Goal: Transaction & Acquisition: Purchase product/service

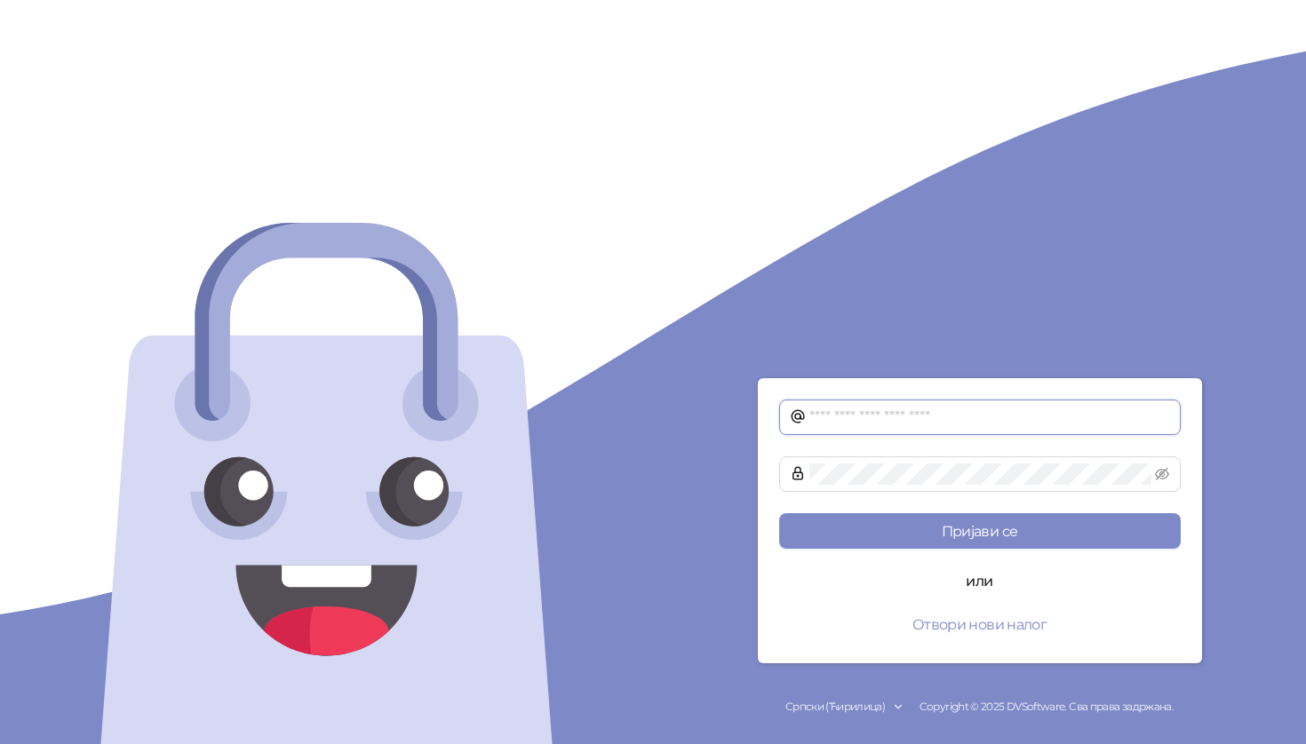
click at [917, 428] on span at bounding box center [980, 418] width 402 height 36
type input "**********"
click at [779, 513] on button "Пријави се" at bounding box center [980, 531] width 402 height 36
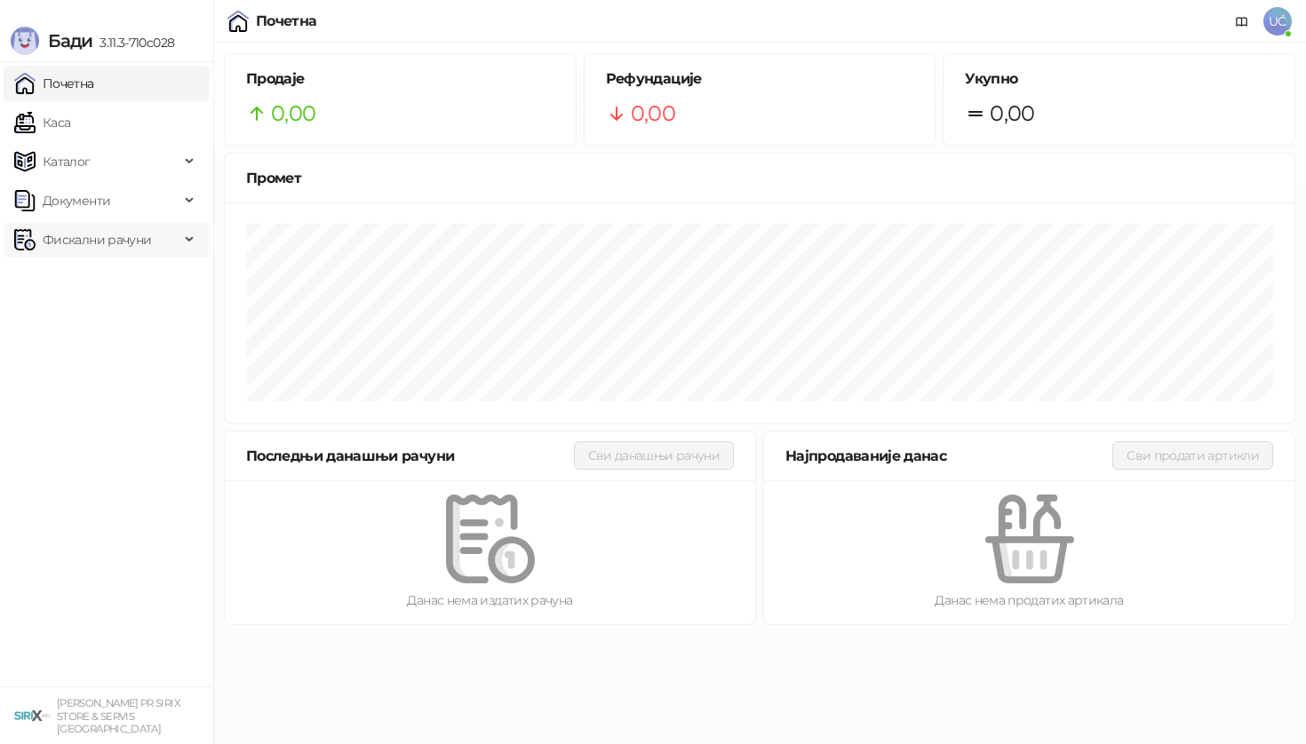
click at [91, 242] on span "Фискални рачуни" at bounding box center [97, 240] width 108 height 36
click at [70, 118] on link "Каса" at bounding box center [42, 123] width 56 height 36
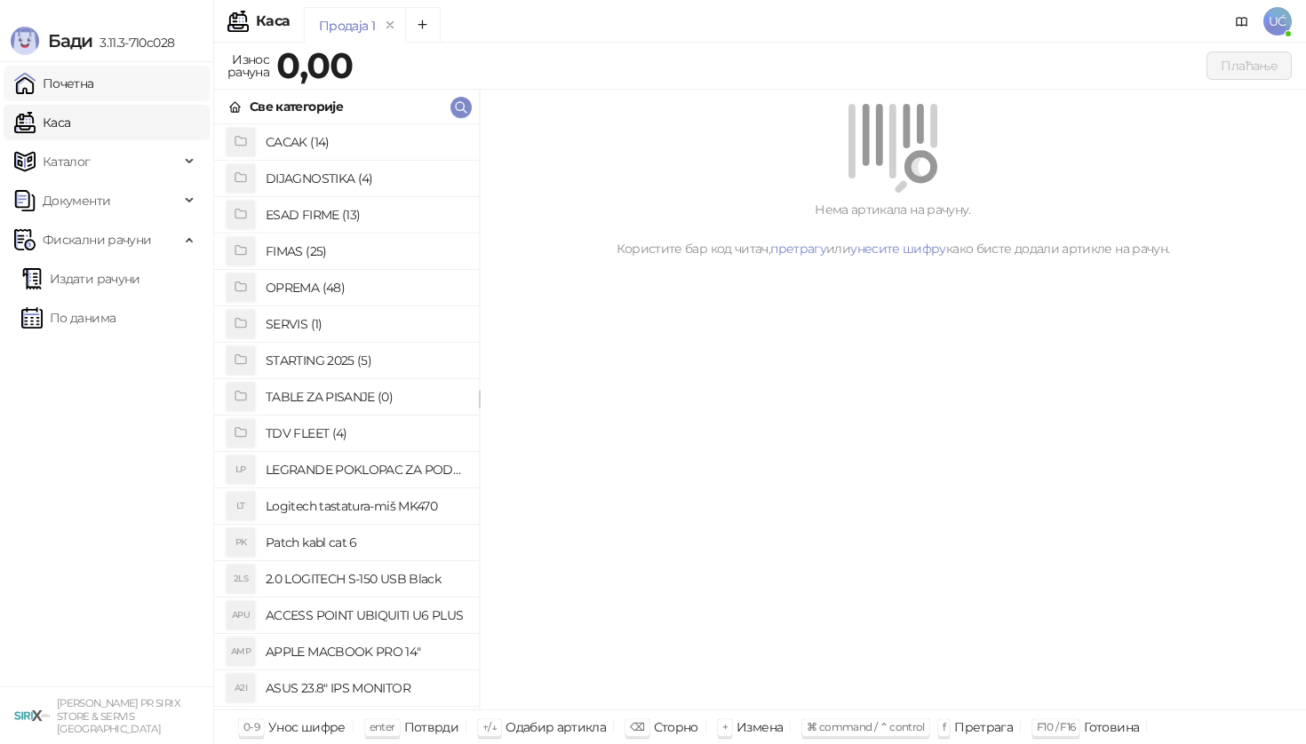
click at [90, 87] on link "Почетна" at bounding box center [54, 84] width 80 height 36
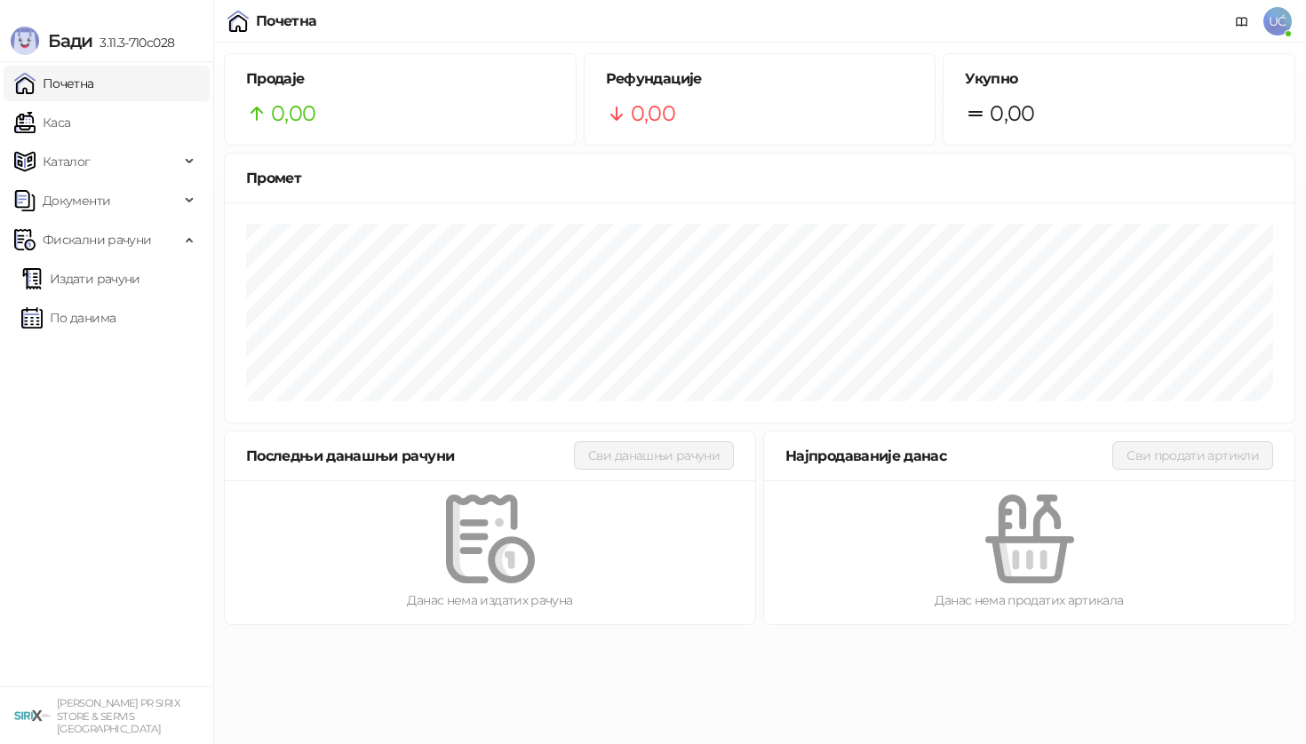
click at [1275, 28] on span "UĆ" at bounding box center [1277, 21] width 28 height 28
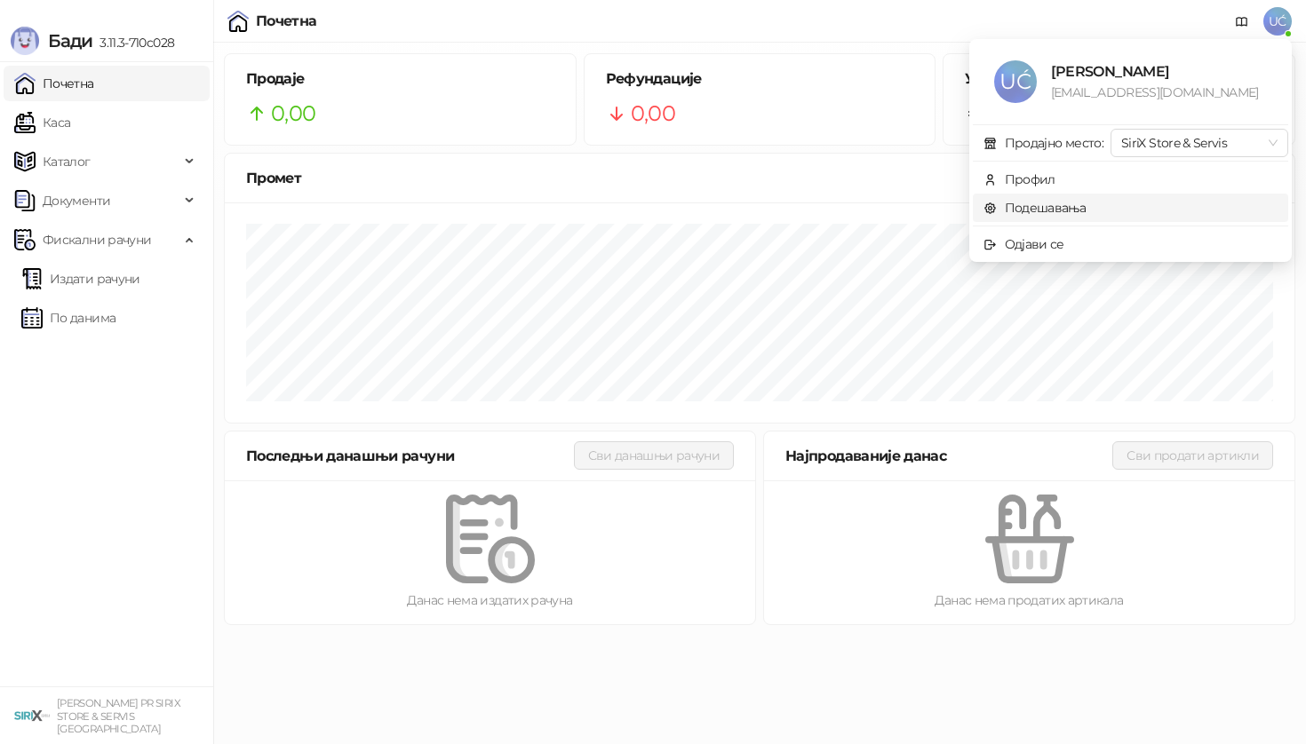
click at [1078, 209] on link "Подешавања" at bounding box center [1034, 208] width 103 height 16
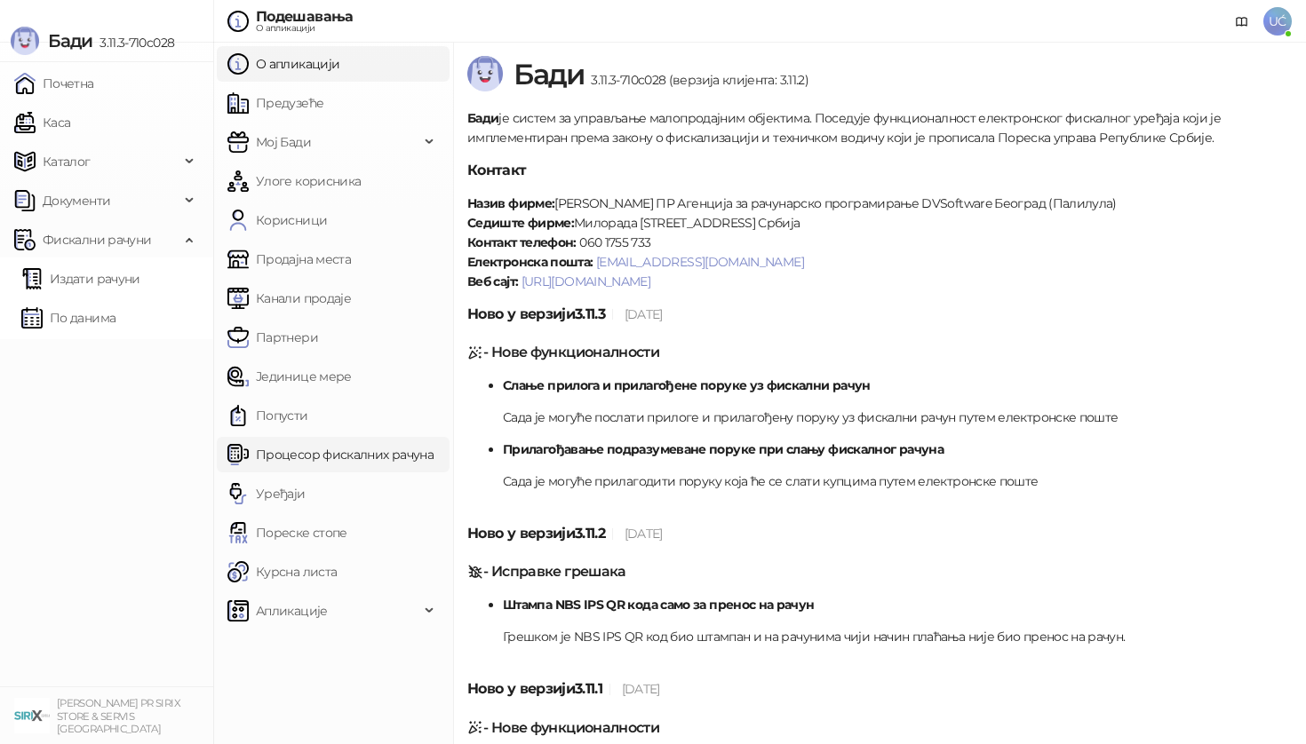
click at [378, 452] on link "Процесор фискалних рачуна" at bounding box center [330, 455] width 206 height 36
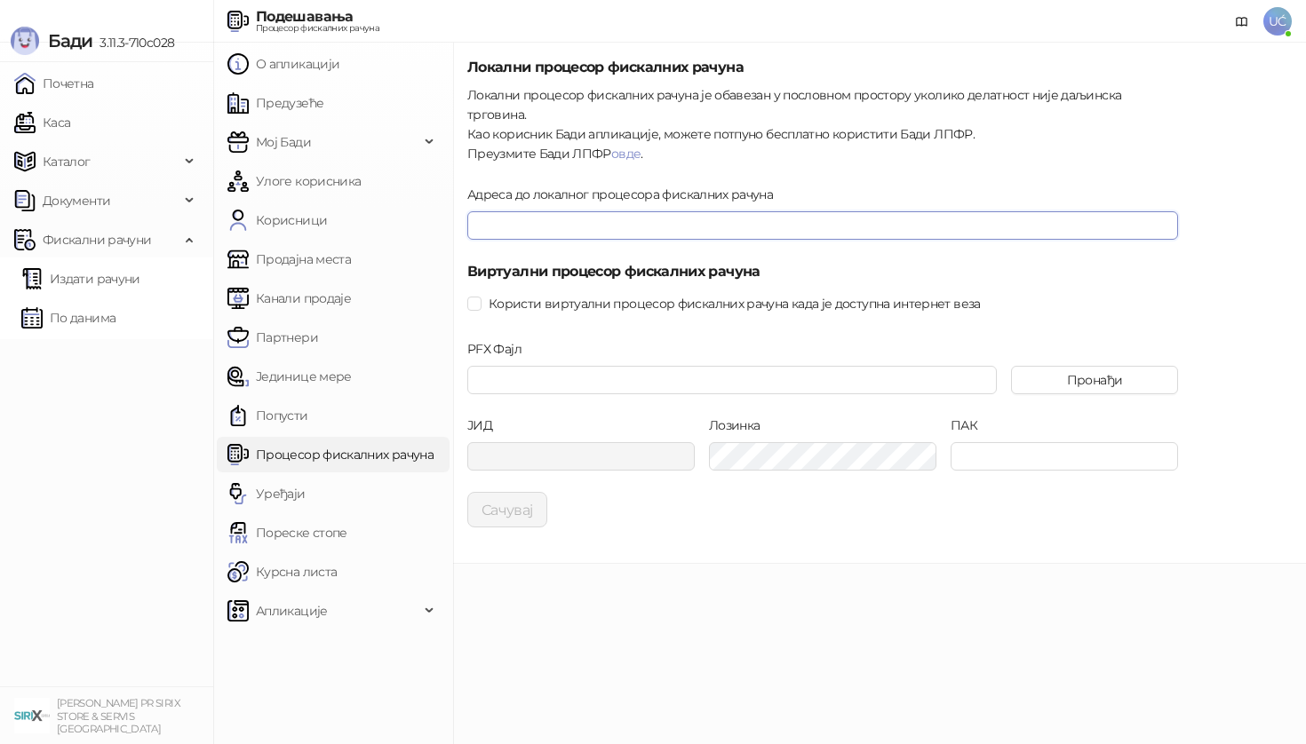
click at [541, 211] on input "Адреса до локалног процесора фискалних рачуна" at bounding box center [822, 225] width 711 height 28
click at [631, 374] on input "PFX Фајл" at bounding box center [731, 380] width 529 height 28
click at [1114, 367] on button "Пронађи" at bounding box center [1094, 380] width 167 height 28
click at [809, 513] on div "**********" at bounding box center [879, 303] width 853 height 521
click at [1062, 366] on button "Пронађи" at bounding box center [1094, 380] width 167 height 28
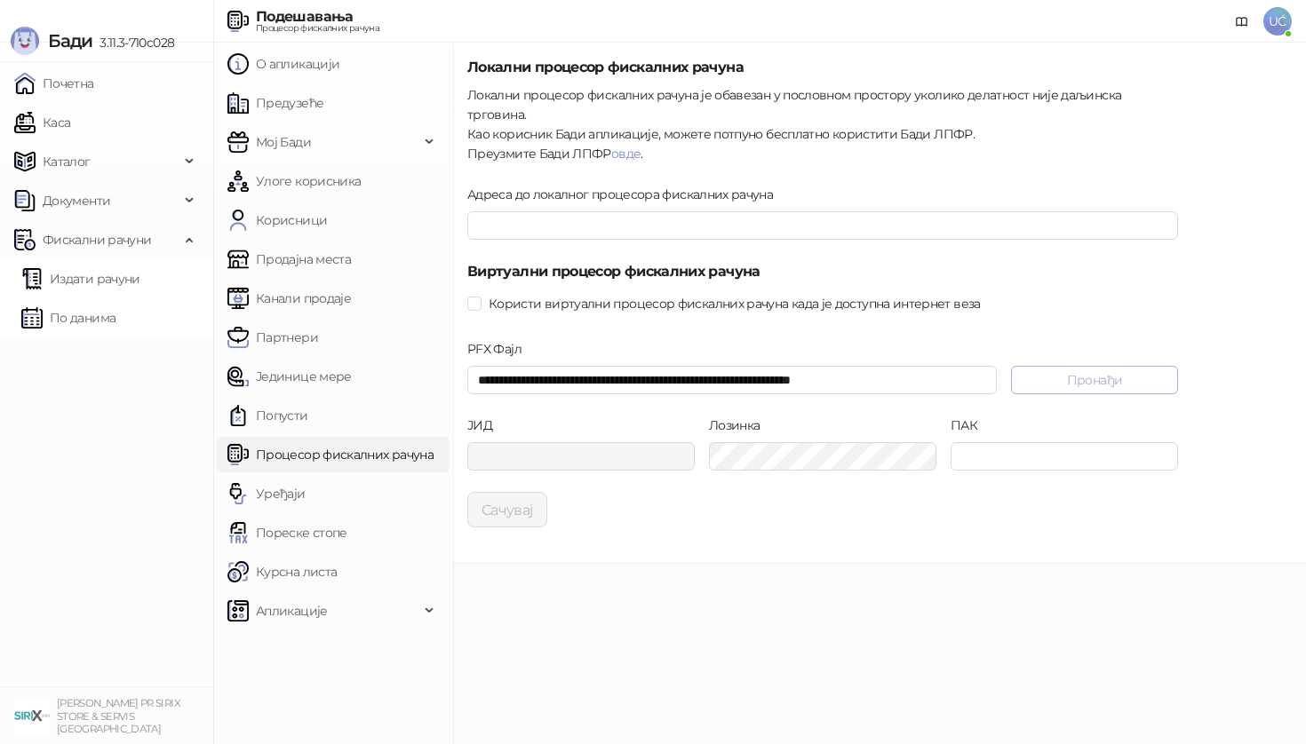
type input "**********"
click at [1009, 442] on input "ПАК" at bounding box center [1064, 456] width 227 height 28
click at [767, 456] on div "Лозинка" at bounding box center [823, 454] width 242 height 76
click at [1019, 452] on div "ПАК" at bounding box center [1064, 454] width 242 height 76
click at [1003, 444] on input "ПАК" at bounding box center [1064, 456] width 227 height 28
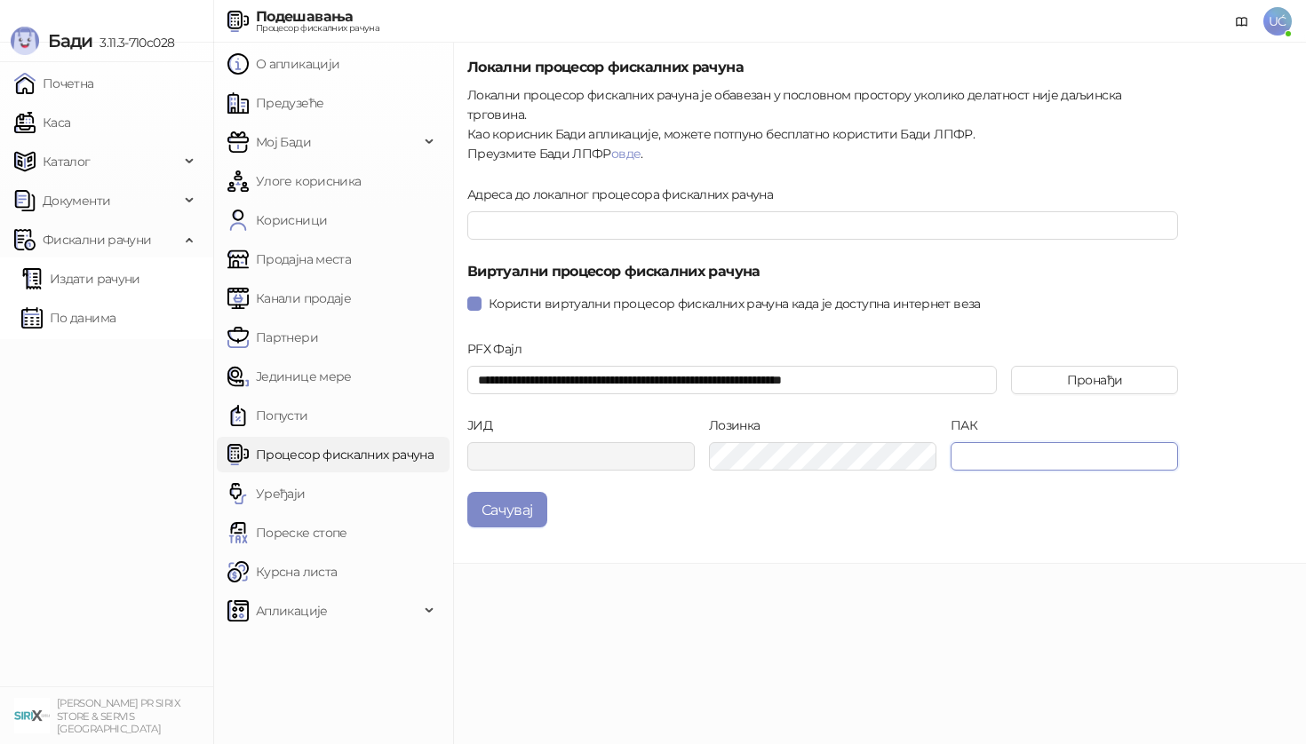
click at [959, 442] on input "ПАК" at bounding box center [1064, 456] width 227 height 28
type input "******"
click at [968, 505] on div "Сачувај" at bounding box center [822, 510] width 711 height 36
click at [457, 484] on div "**********" at bounding box center [879, 303] width 853 height 521
click at [482, 492] on button "Сачувај" at bounding box center [507, 510] width 80 height 36
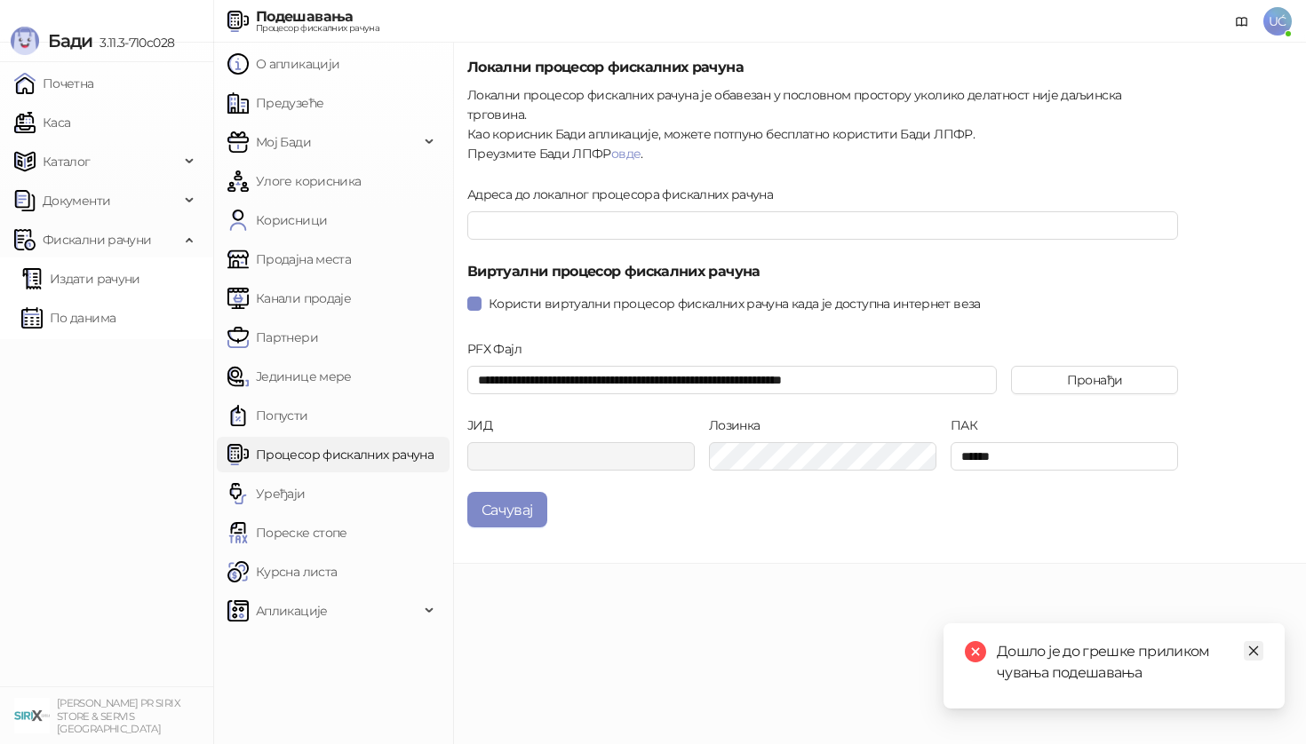
click at [1254, 657] on link "Close" at bounding box center [1254, 651] width 20 height 20
click at [623, 146] on link "овде" at bounding box center [625, 154] width 29 height 16
click at [670, 366] on input "**********" at bounding box center [731, 380] width 529 height 28
click at [306, 490] on link "Уређаји" at bounding box center [266, 494] width 78 height 36
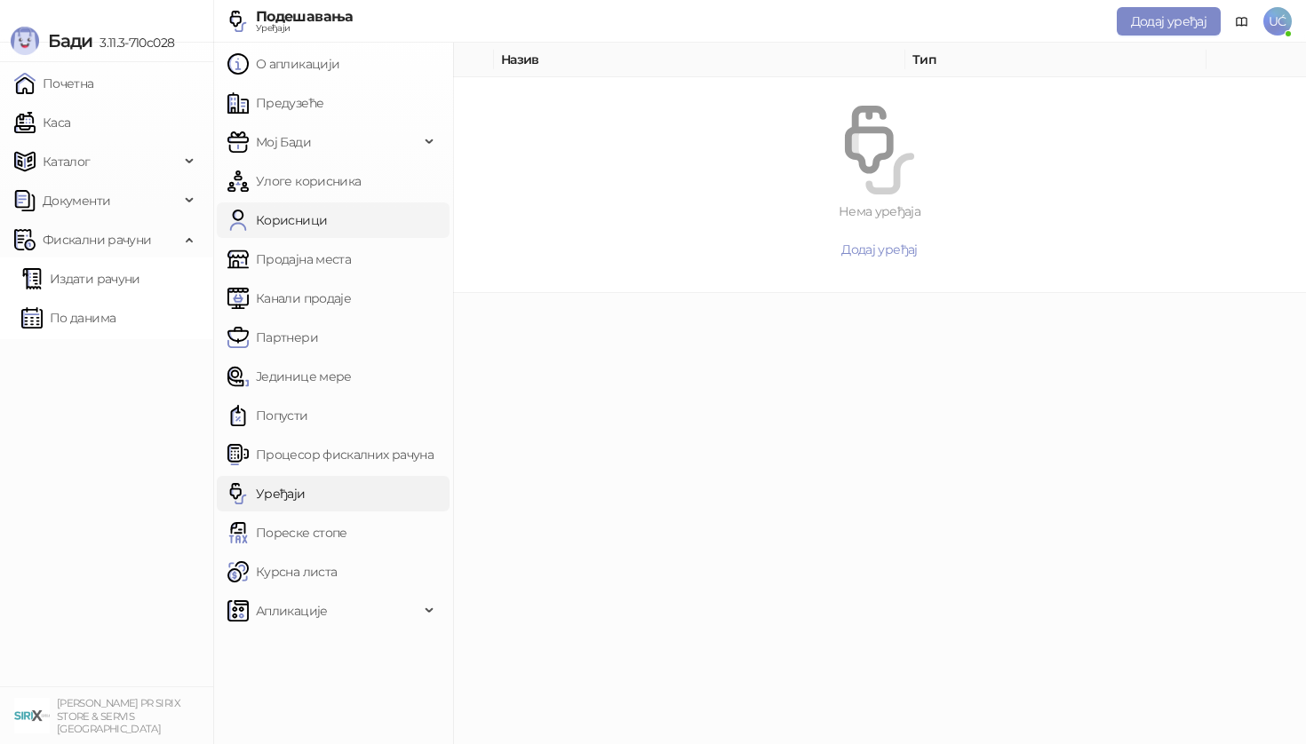
click at [283, 229] on link "Корисници" at bounding box center [276, 221] width 99 height 36
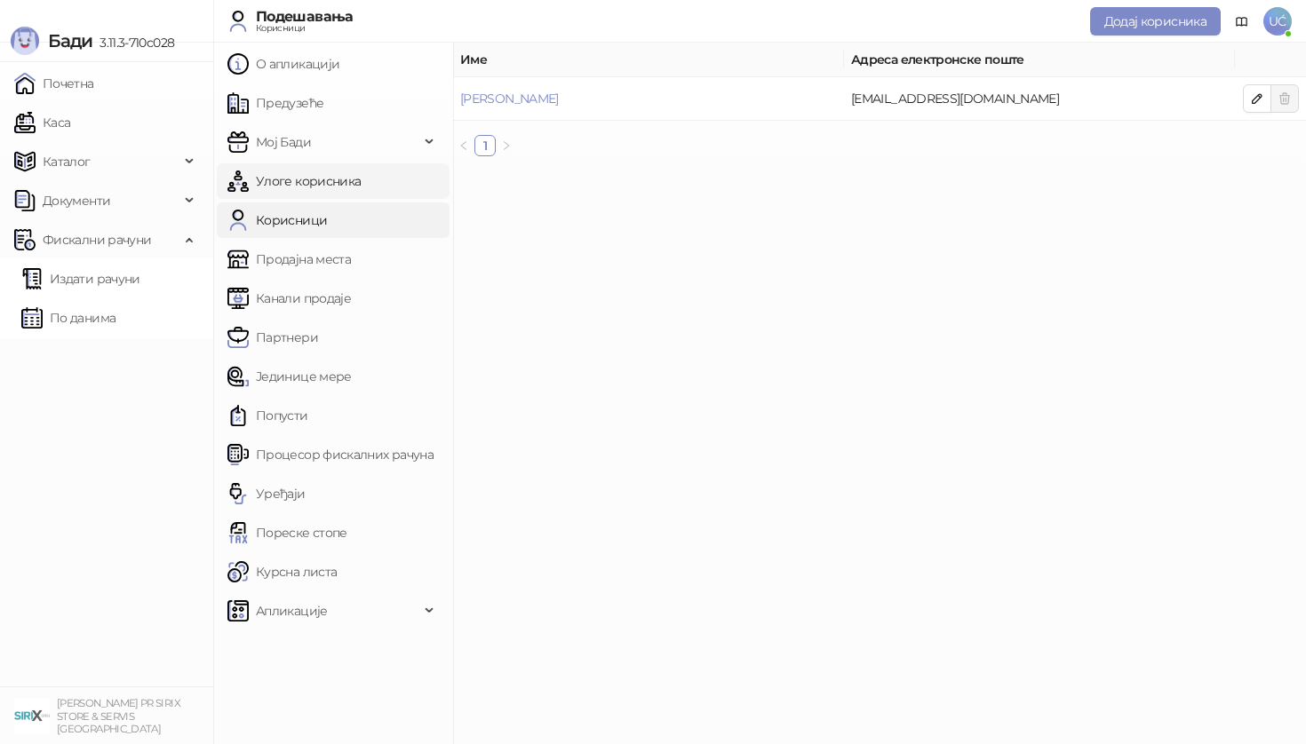
click at [298, 183] on link "Улоге корисника" at bounding box center [293, 181] width 133 height 36
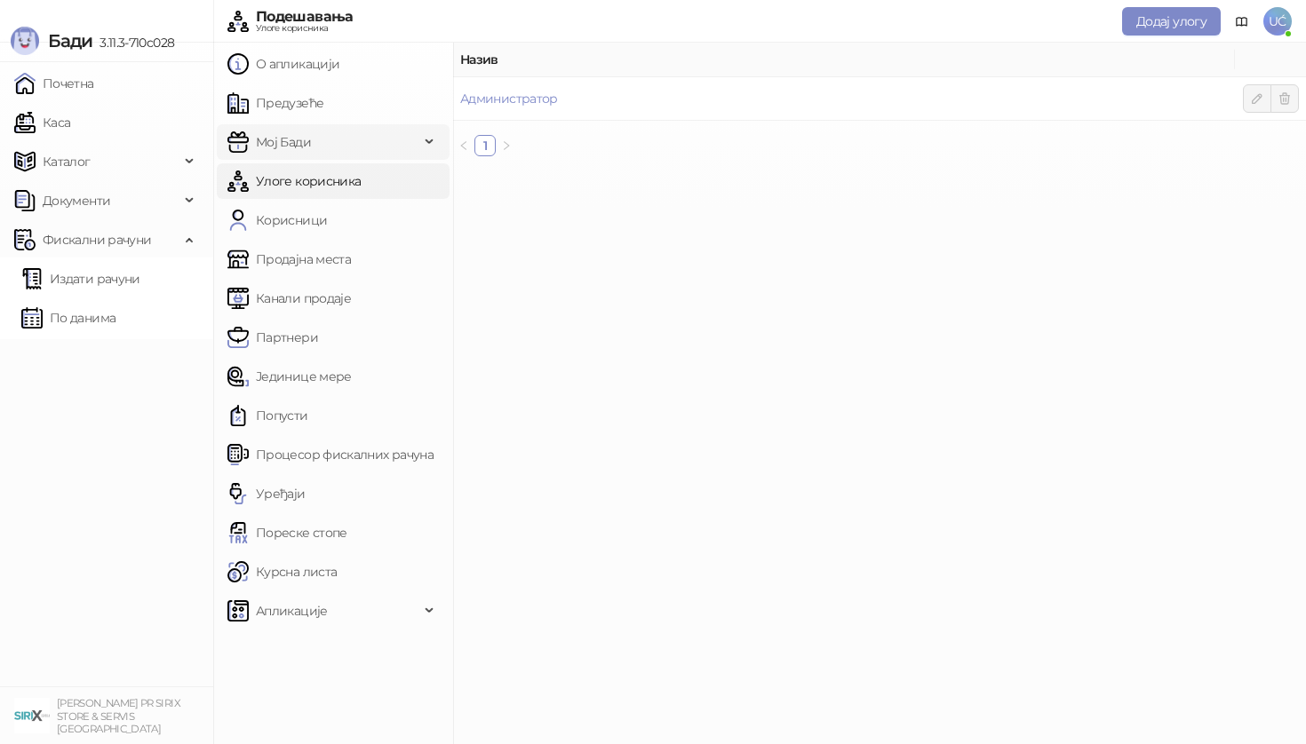
click at [298, 148] on span "Мој Бади" at bounding box center [283, 142] width 55 height 36
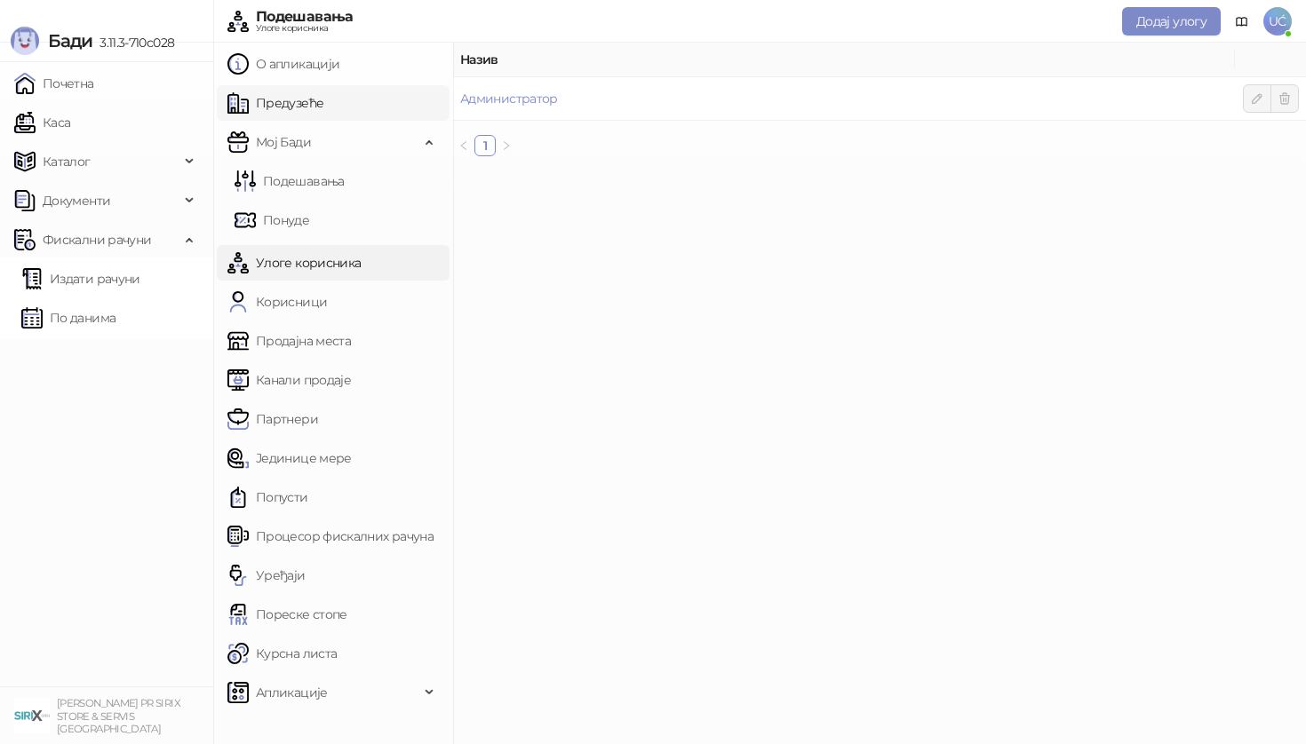
click at [307, 110] on link "Предузеће" at bounding box center [275, 103] width 96 height 36
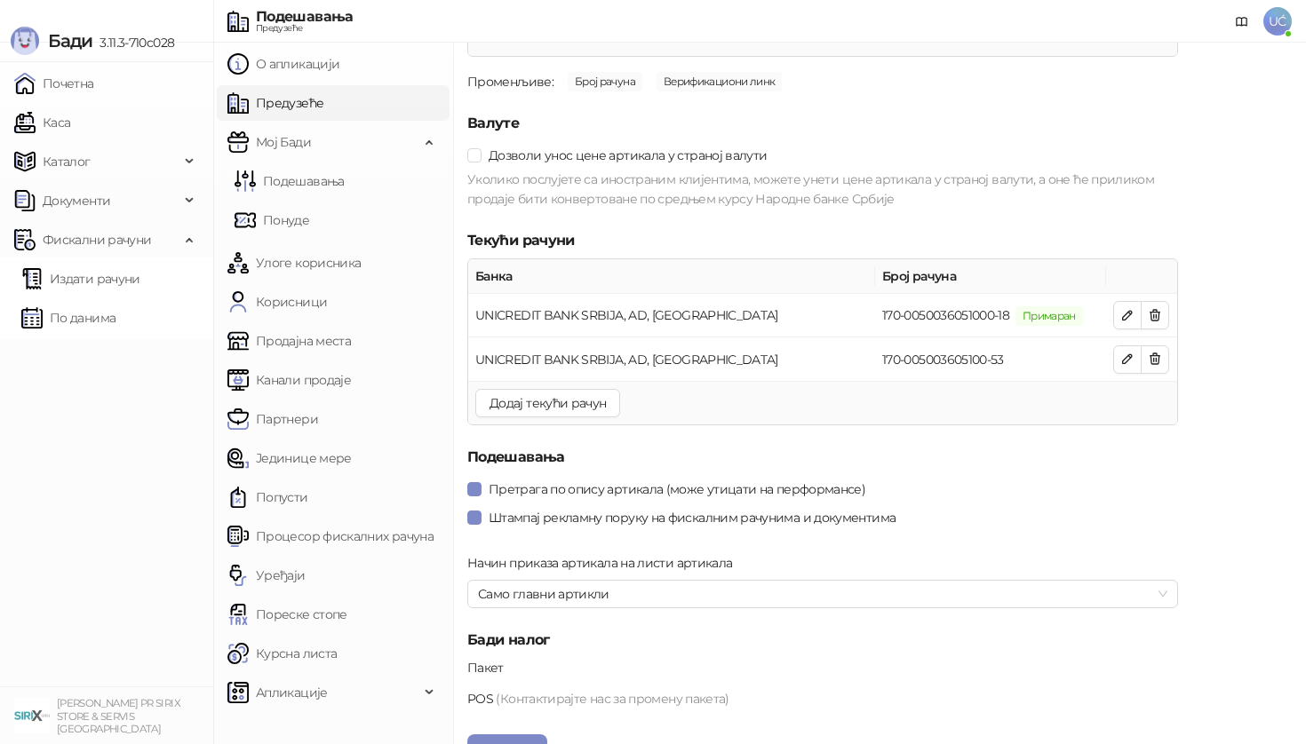
scroll to position [2099, 0]
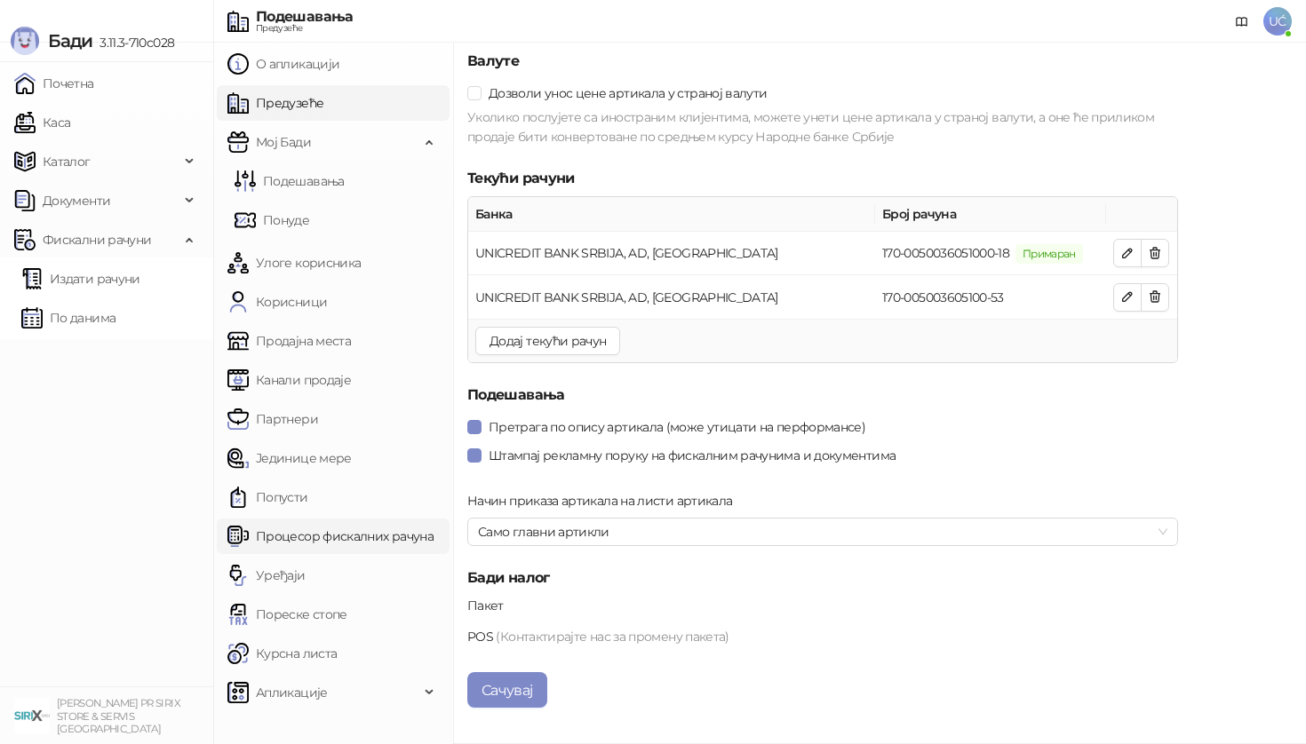
click at [377, 537] on link "Процесор фискалних рачуна" at bounding box center [330, 537] width 206 height 36
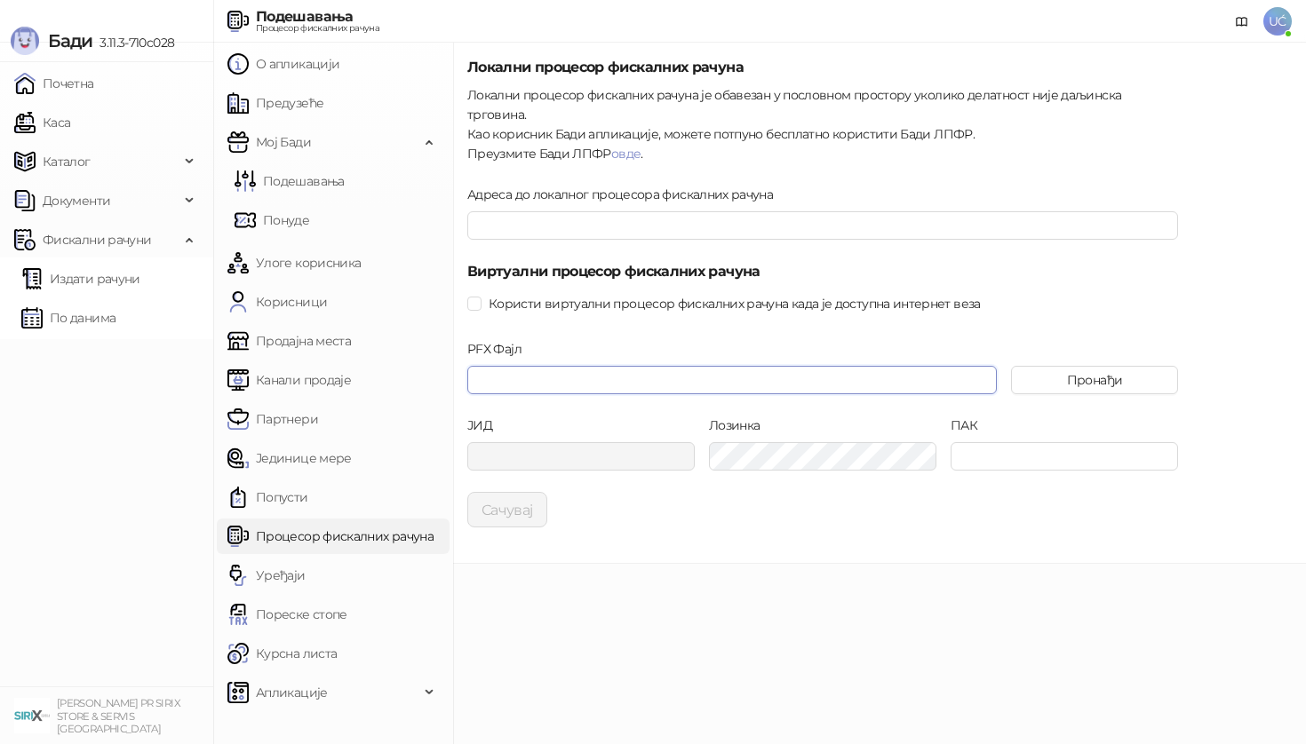
click at [736, 368] on input "PFX Фајл" at bounding box center [731, 380] width 529 height 28
click at [585, 366] on input "PFX Фајл" at bounding box center [731, 380] width 529 height 28
click at [1048, 366] on button "Пронађи" at bounding box center [1094, 380] width 167 height 28
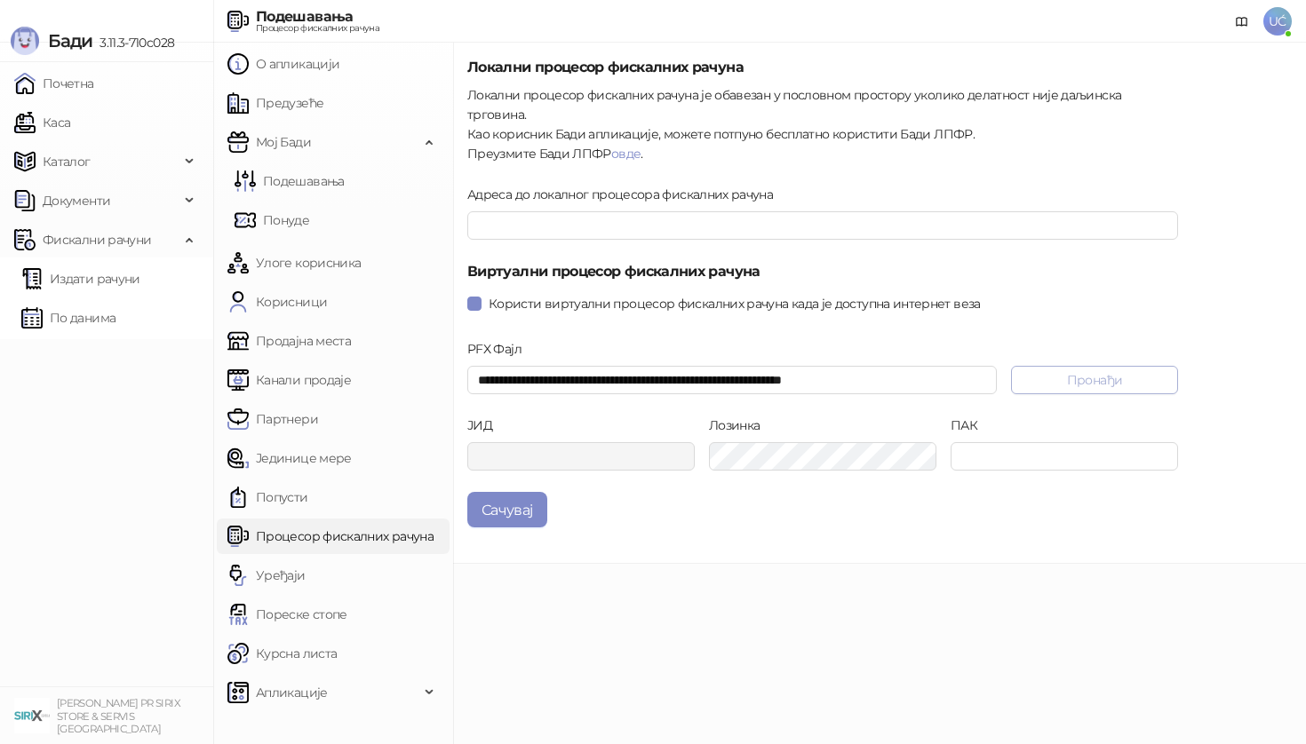
click at [1131, 366] on button "Пронађи" at bounding box center [1094, 380] width 167 height 28
click at [1085, 366] on button "Пронађи" at bounding box center [1094, 380] width 167 height 28
type input "**********"
click at [951, 544] on div "**********" at bounding box center [879, 303] width 853 height 521
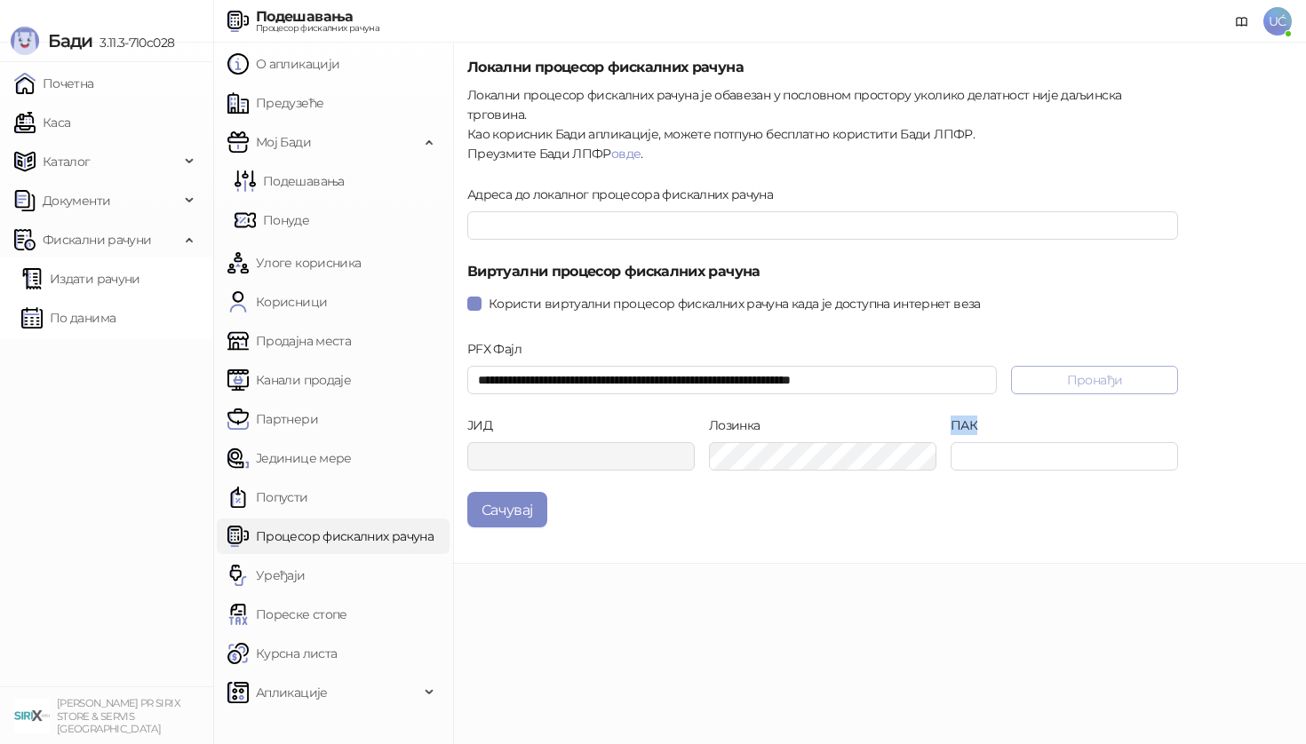
click at [1091, 366] on button "Пронађи" at bounding box center [1094, 380] width 167 height 28
click at [832, 451] on div "Лозинка" at bounding box center [823, 454] width 242 height 76
click at [549, 294] on span "Користи виртуални процесор фискалних рачуна када је доступна интернет веза" at bounding box center [735, 304] width 506 height 20
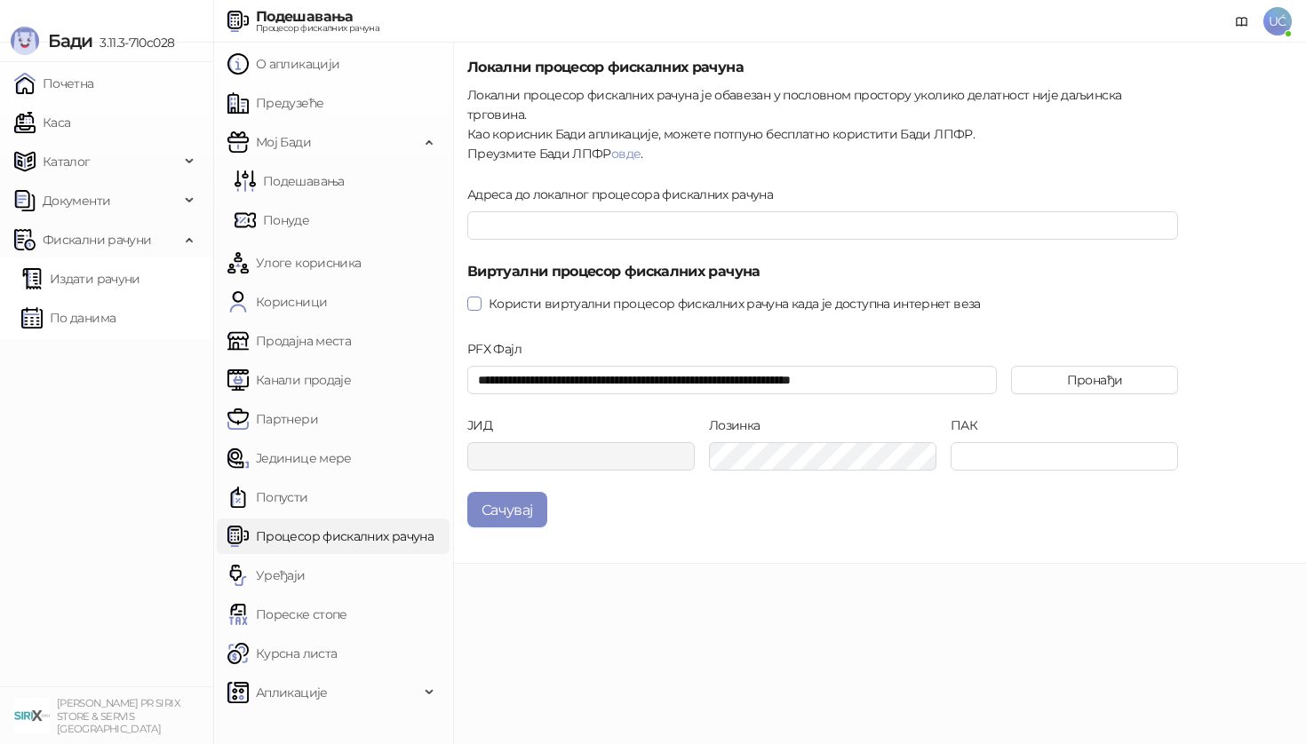
click at [549, 294] on span "Користи виртуални процесор фискалних рачуна када је доступна интернет веза" at bounding box center [735, 304] width 506 height 20
click at [344, 186] on link "Подешавања" at bounding box center [290, 181] width 110 height 36
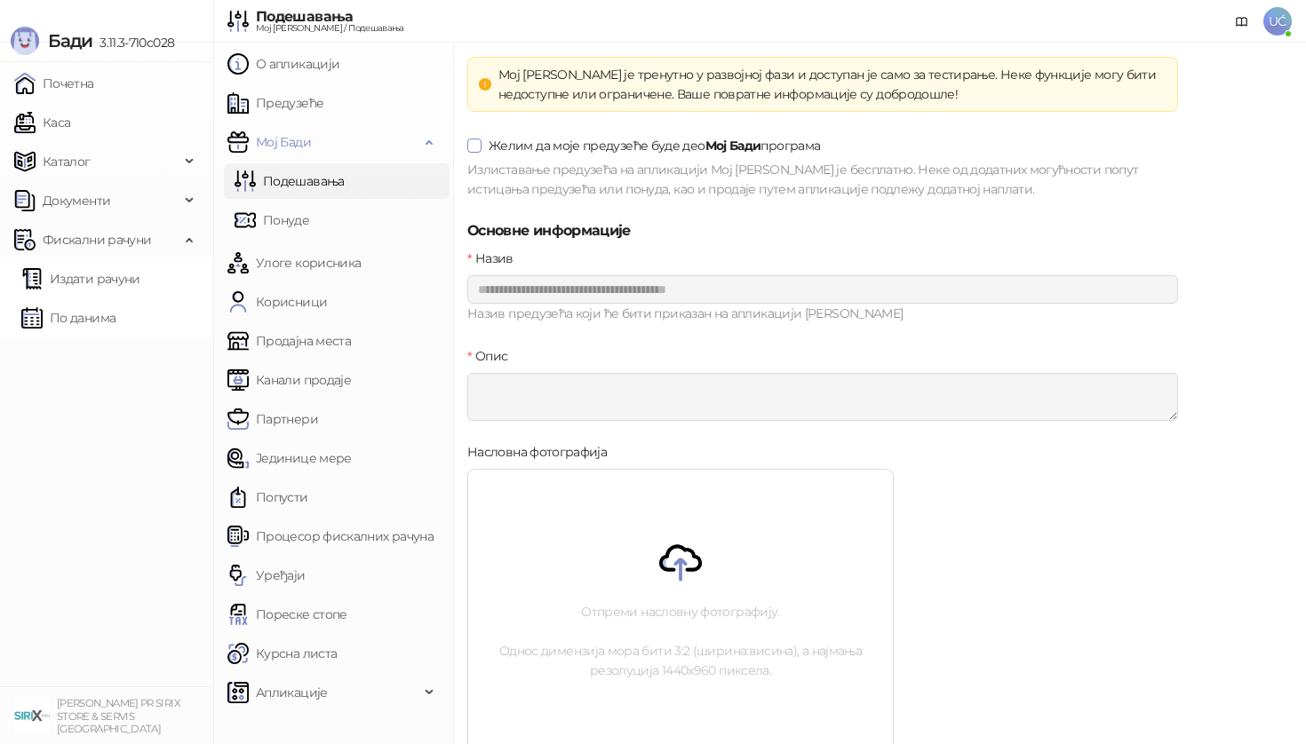
click at [475, 153] on label "Желим да моје предузеће буде део Мој Бади програма" at bounding box center [647, 146] width 360 height 20
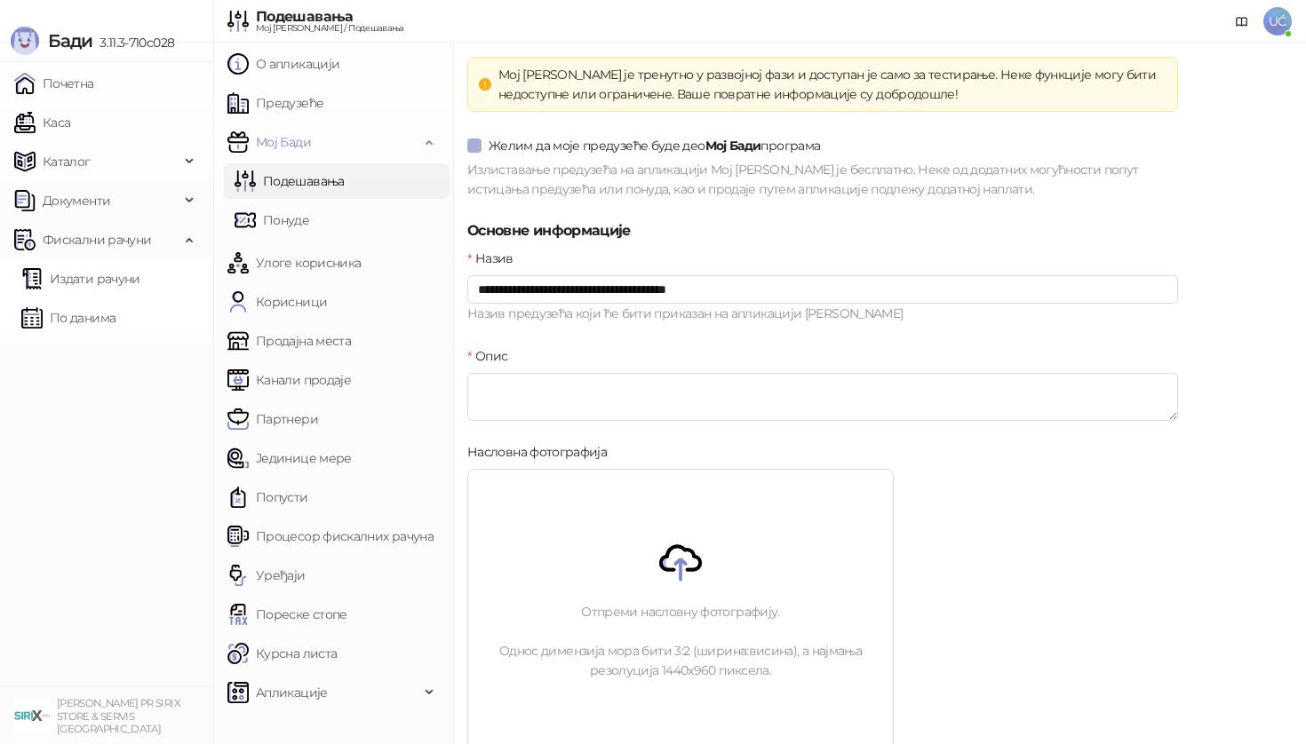
click at [482, 150] on span "Желим да моје предузеће буде део Мој Бади програма" at bounding box center [655, 146] width 346 height 20
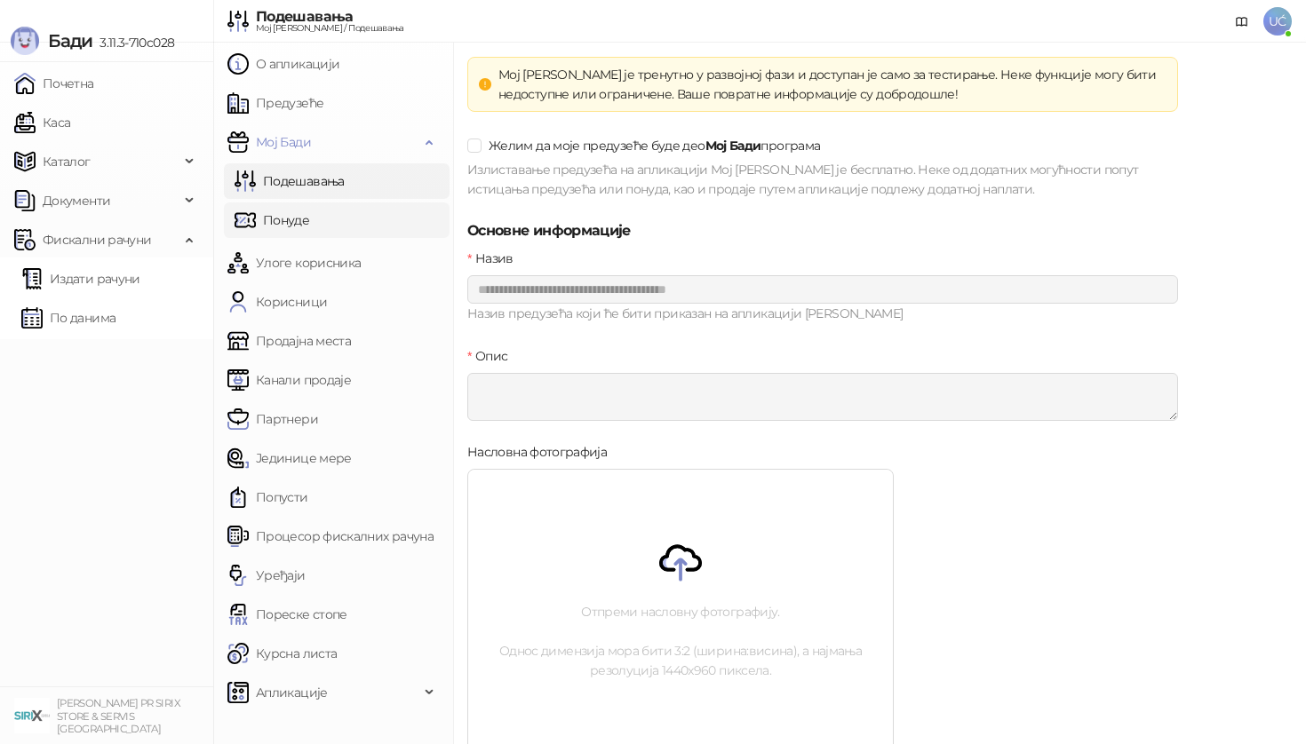
click at [309, 203] on link "Понуде" at bounding box center [272, 221] width 75 height 36
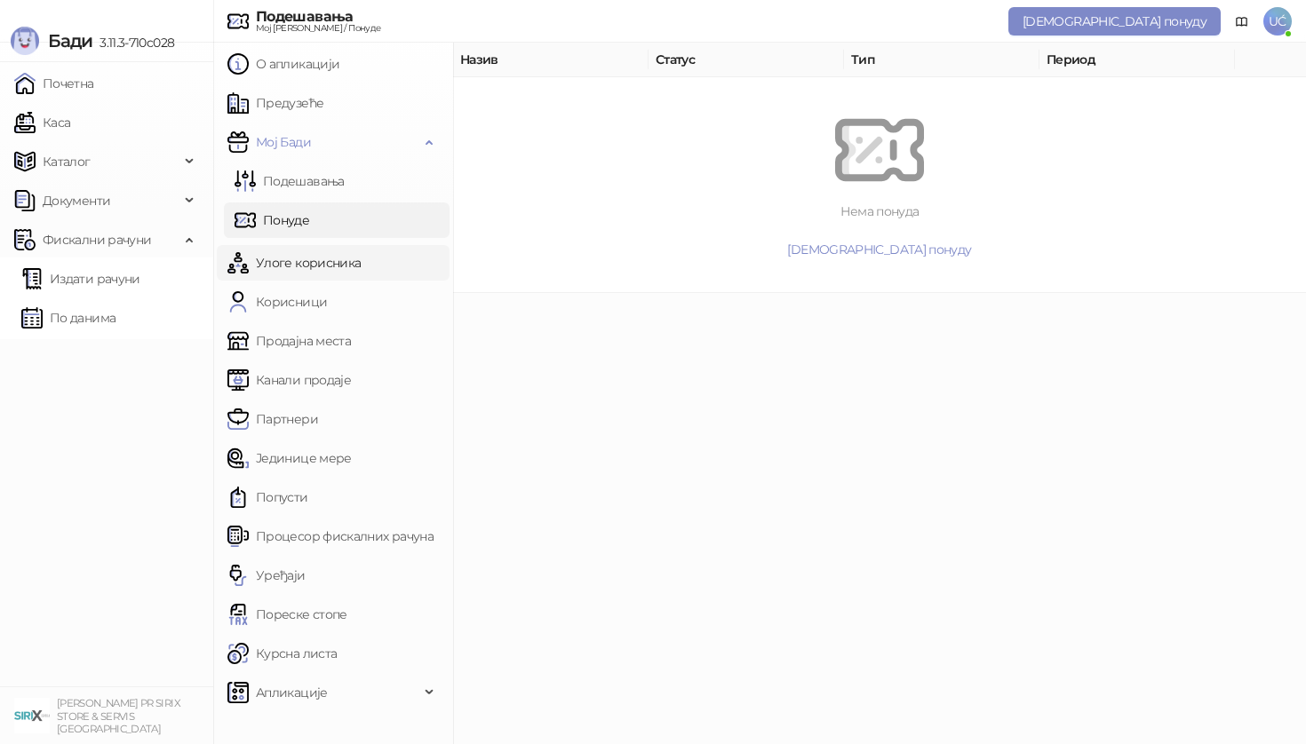
click at [354, 267] on link "Улоге корисника" at bounding box center [293, 263] width 133 height 36
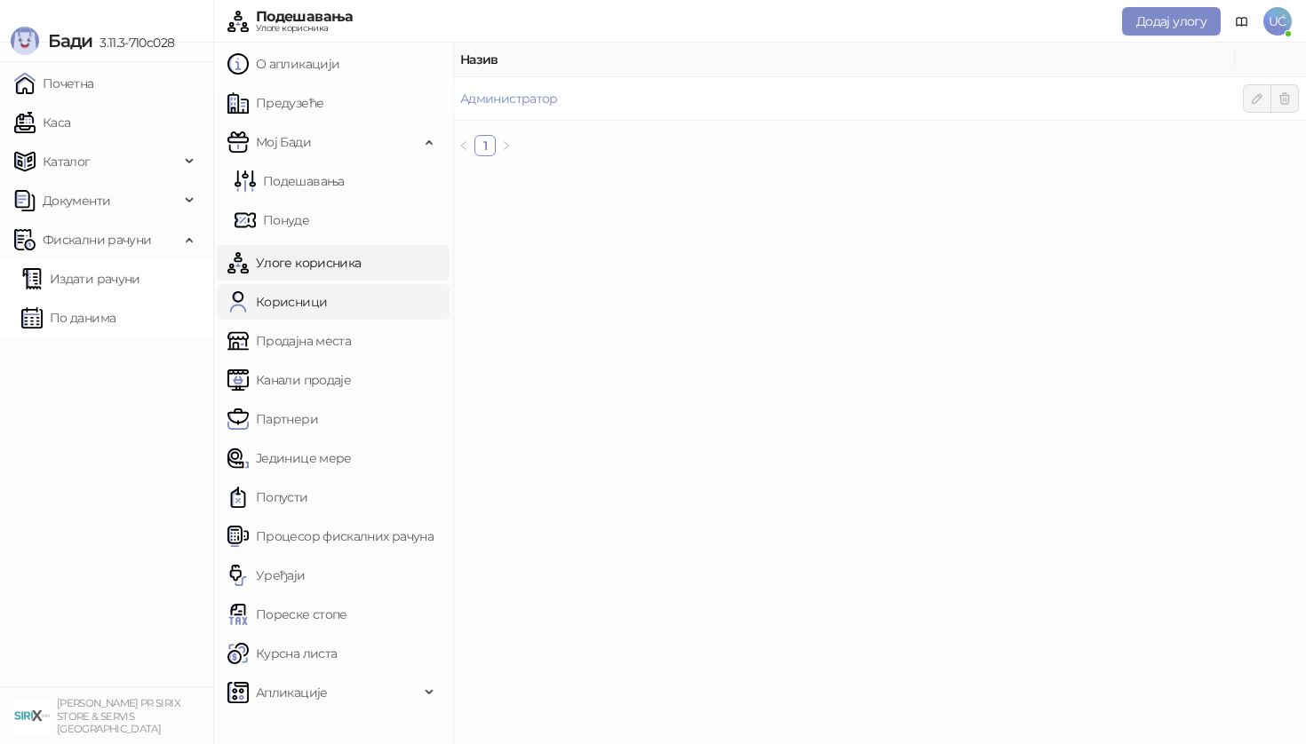
click at [327, 306] on link "Корисници" at bounding box center [276, 302] width 99 height 36
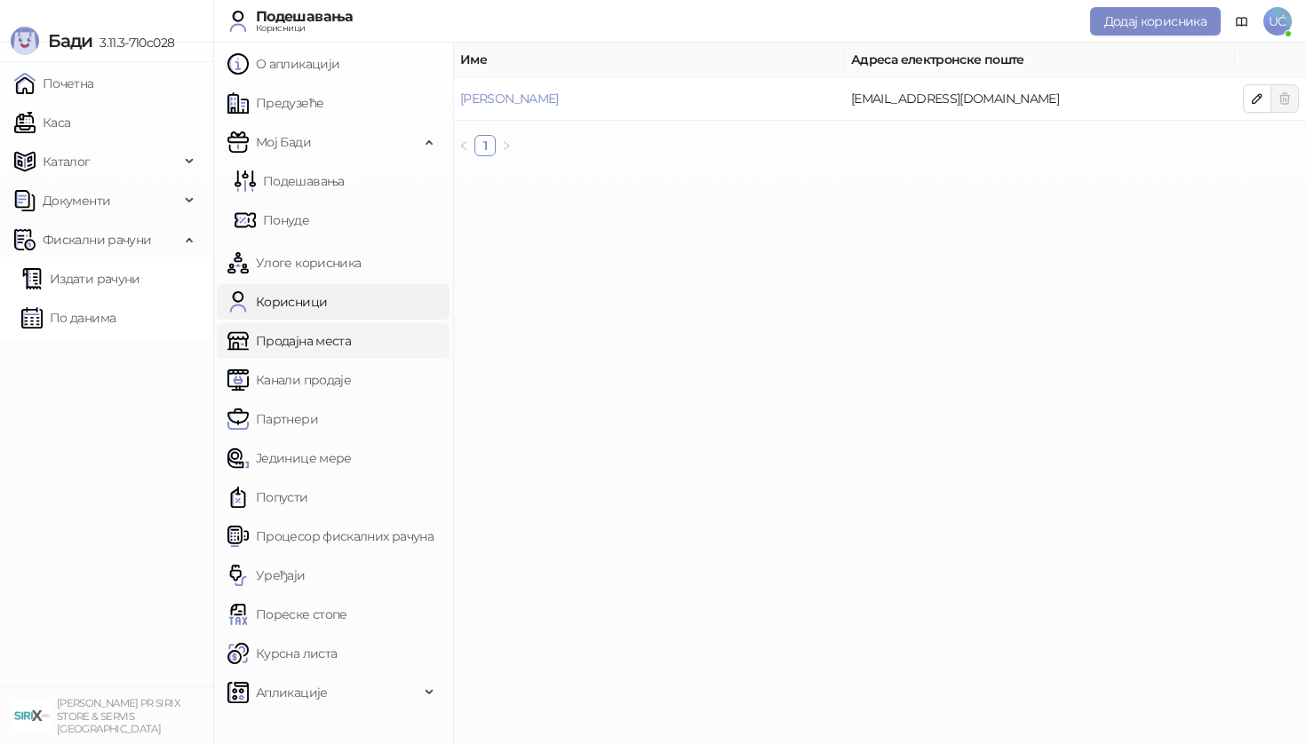
click at [351, 338] on link "Продајна места" at bounding box center [288, 341] width 123 height 36
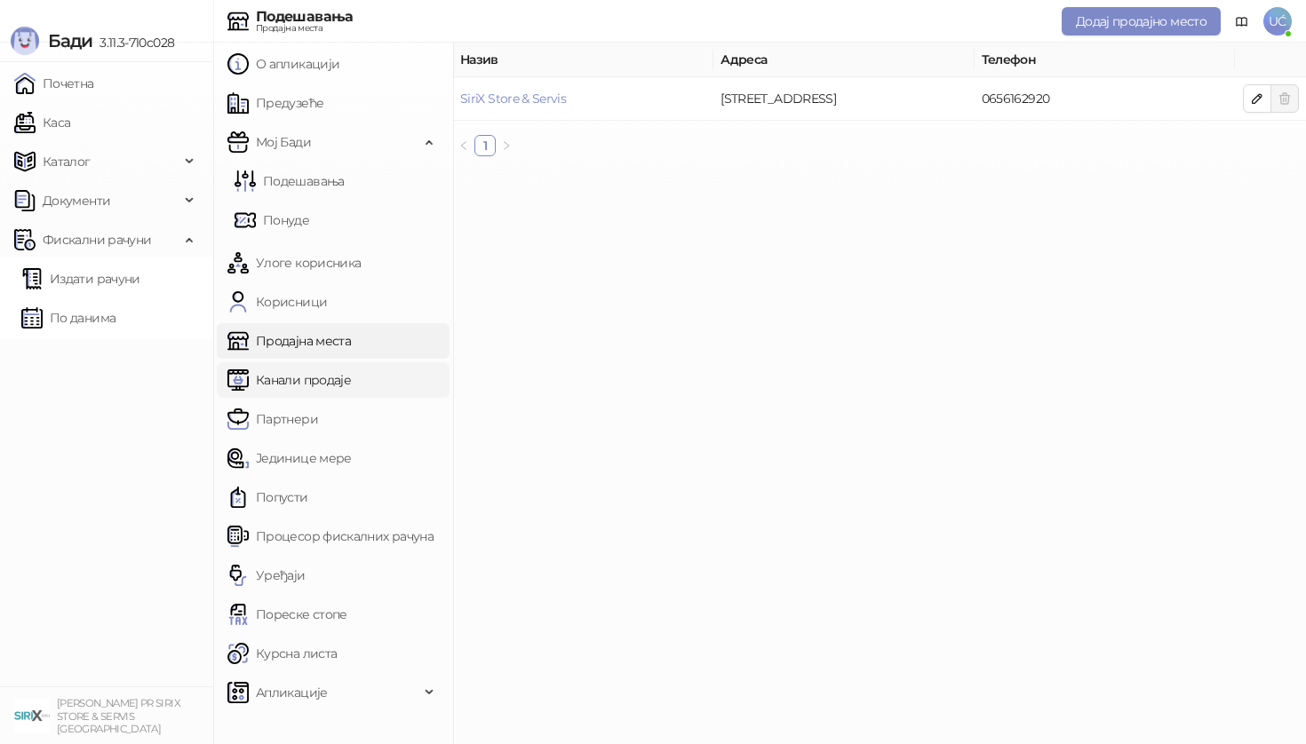
click at [351, 379] on link "Канали продаје" at bounding box center [288, 380] width 123 height 36
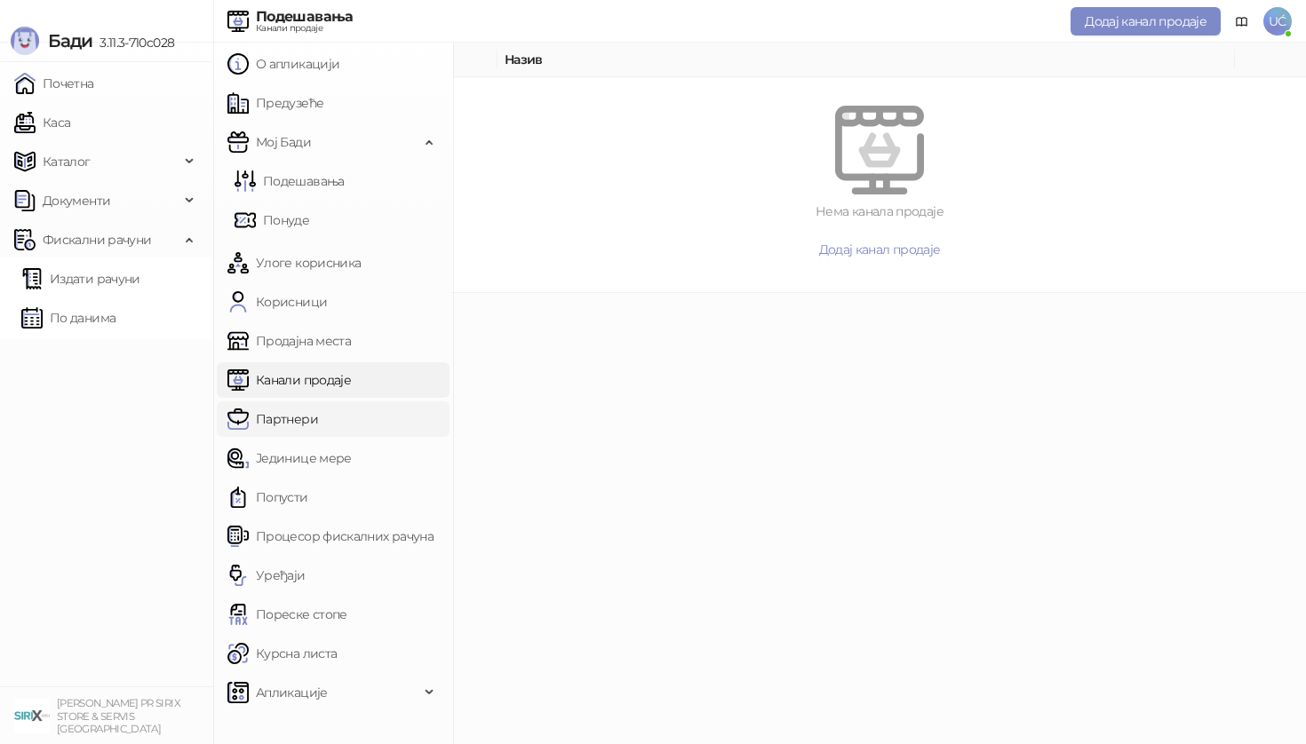
click at [318, 408] on link "Партнери" at bounding box center [272, 420] width 91 height 36
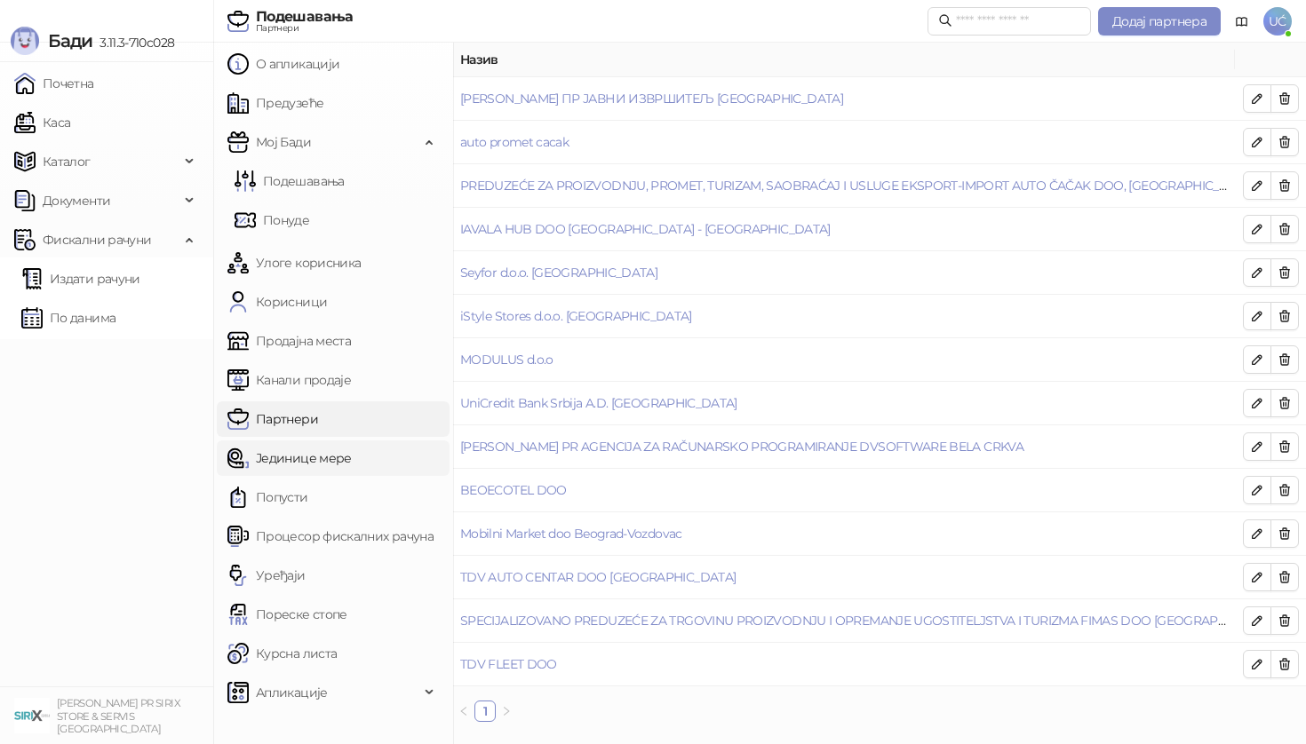
click at [352, 459] on link "Јединице мере" at bounding box center [289, 459] width 124 height 36
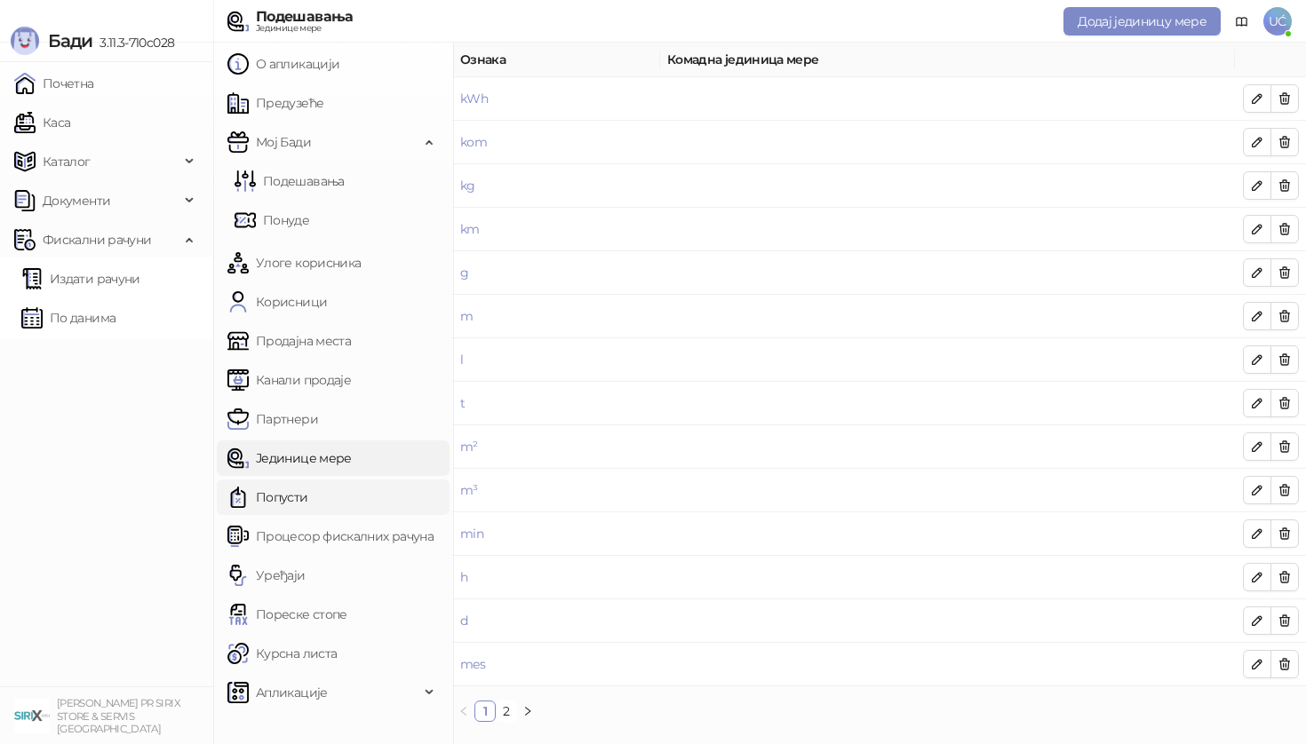
click at [308, 487] on link "Попусти" at bounding box center [267, 498] width 81 height 36
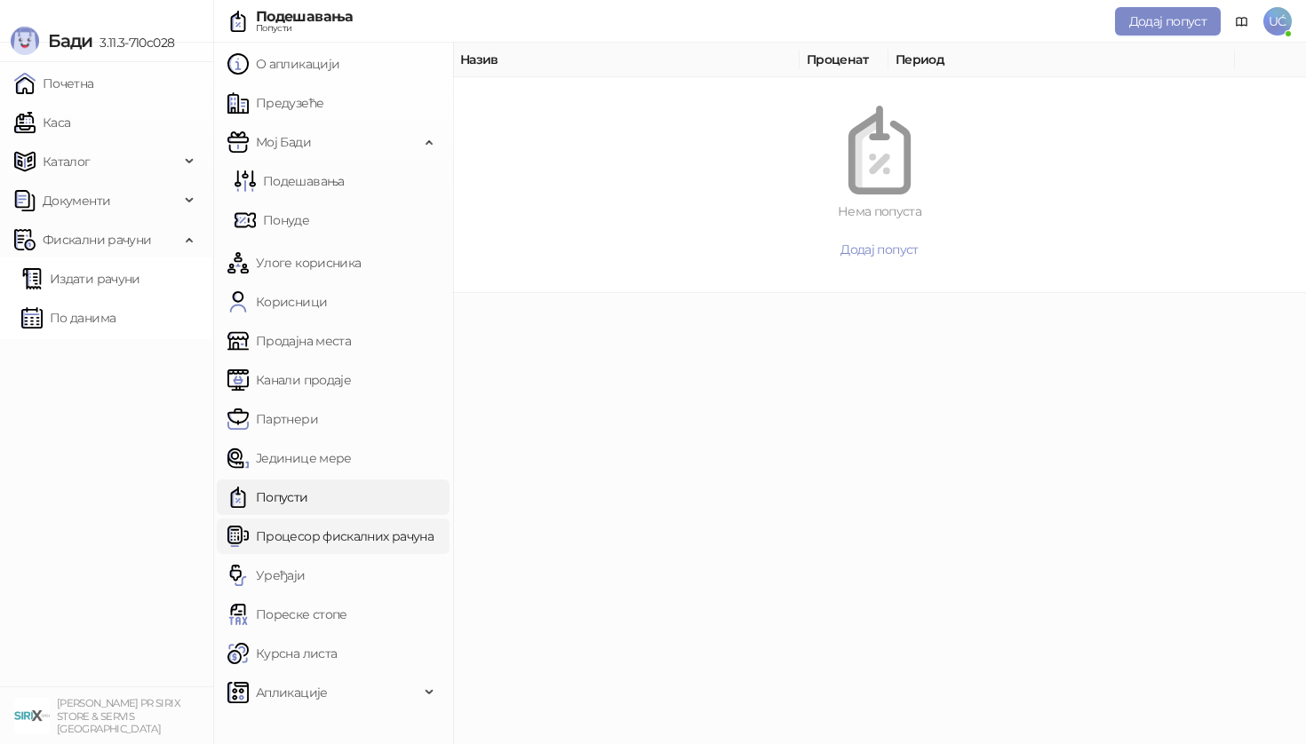
click at [359, 529] on link "Процесор фискалних рачуна" at bounding box center [330, 537] width 206 height 36
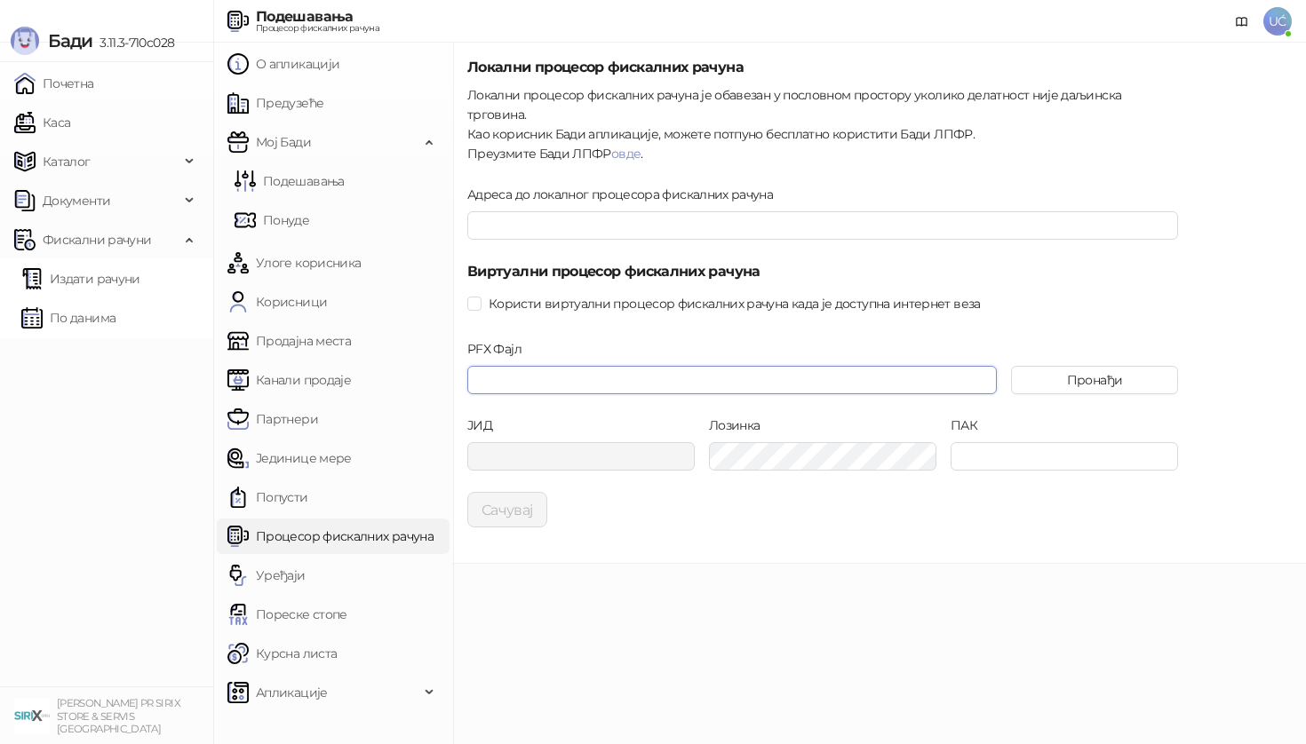
click at [634, 366] on input "PFX Фајл" at bounding box center [731, 380] width 529 height 28
click at [480, 297] on span at bounding box center [474, 304] width 14 height 14
click at [523, 370] on input "PFX Фајл" at bounding box center [731, 380] width 529 height 28
click at [1042, 367] on button "Пронађи" at bounding box center [1094, 380] width 167 height 28
type input "**********"
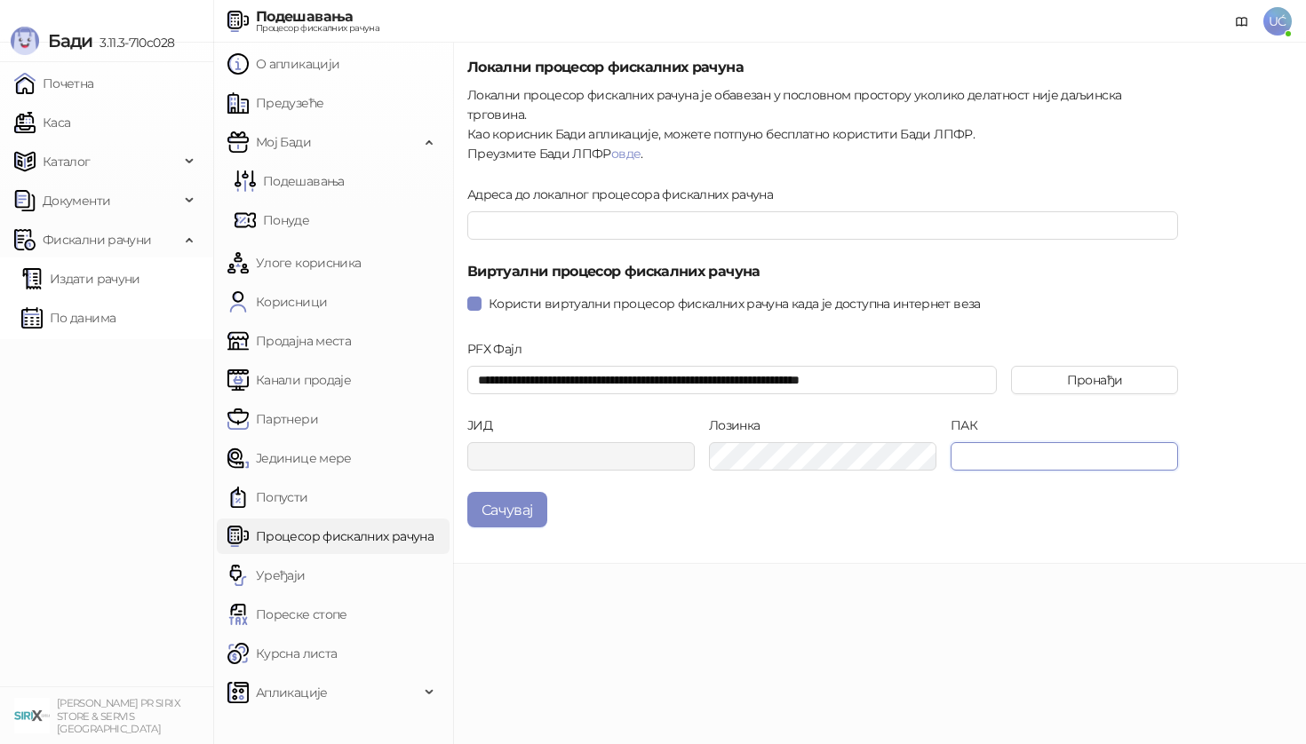
click at [997, 442] on input "ПАК" at bounding box center [1064, 456] width 227 height 28
type input "******"
click at [467, 492] on button "Сачувај" at bounding box center [507, 510] width 80 height 36
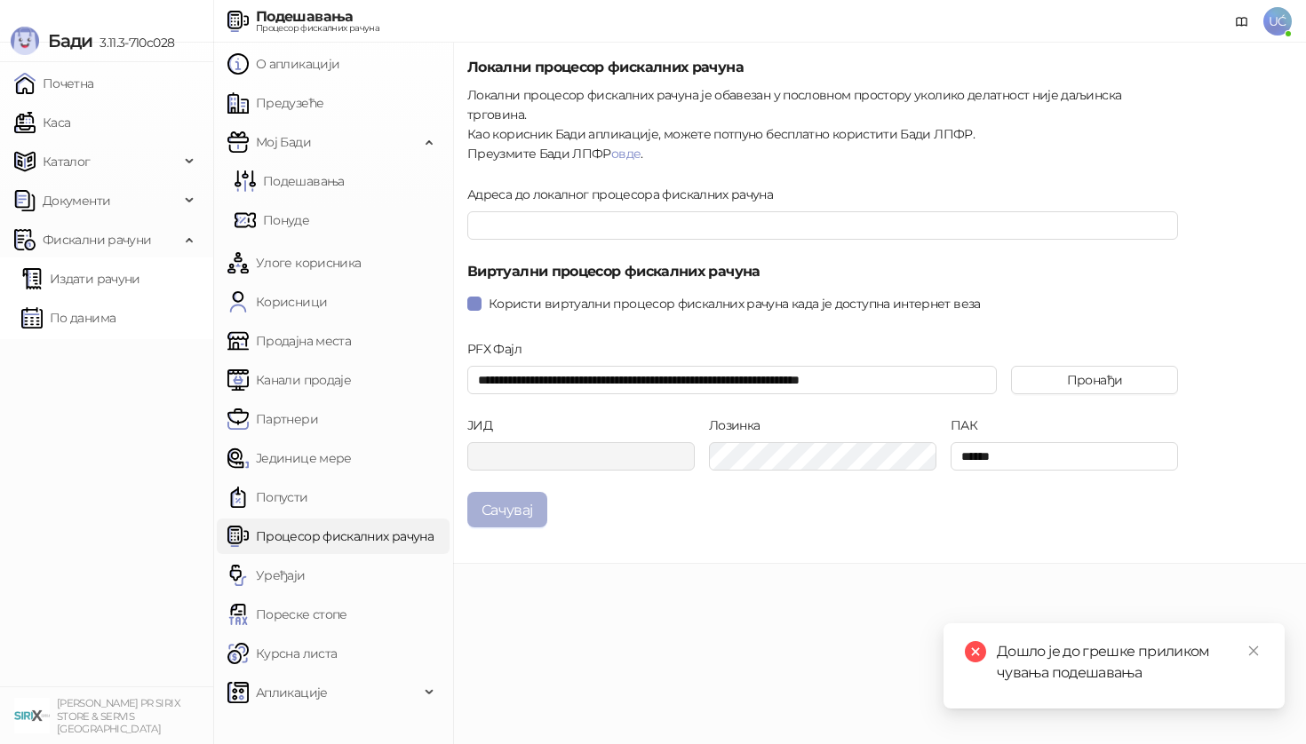
click at [527, 497] on button "Сачувај" at bounding box center [507, 510] width 80 height 36
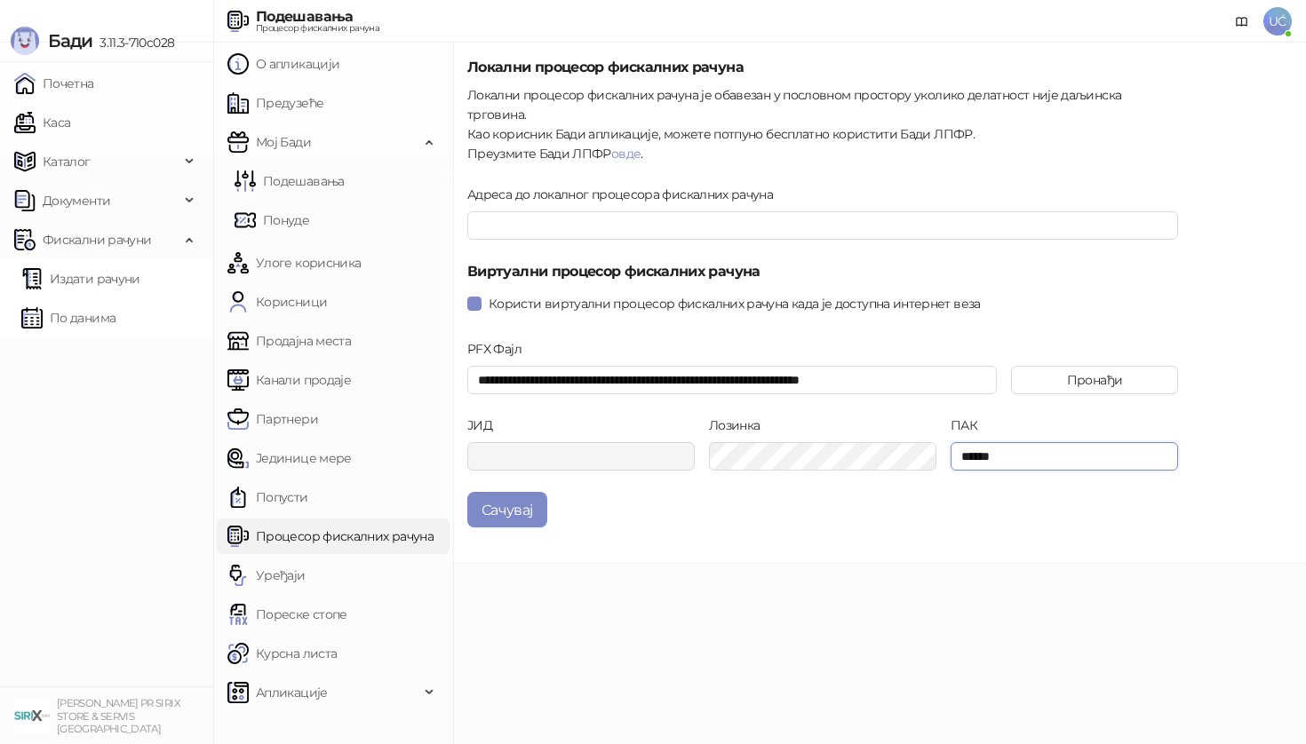
click at [903, 429] on div "ЈИД Лозинка ПАК ******" at bounding box center [822, 454] width 725 height 76
click at [978, 444] on input "ПАК" at bounding box center [1064, 456] width 227 height 28
paste input "******"
type input "******"
click at [496, 503] on button "Сачувај" at bounding box center [507, 510] width 80 height 36
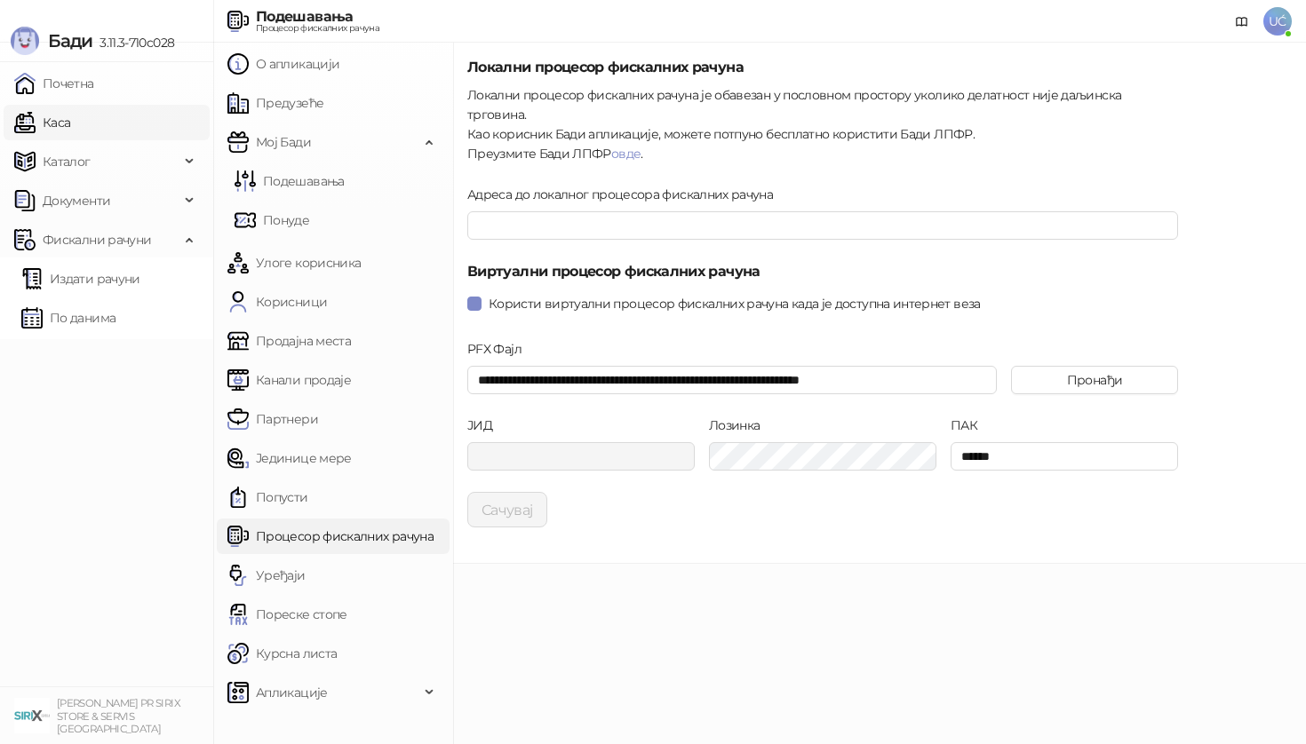
click at [70, 128] on link "Каса" at bounding box center [42, 123] width 56 height 36
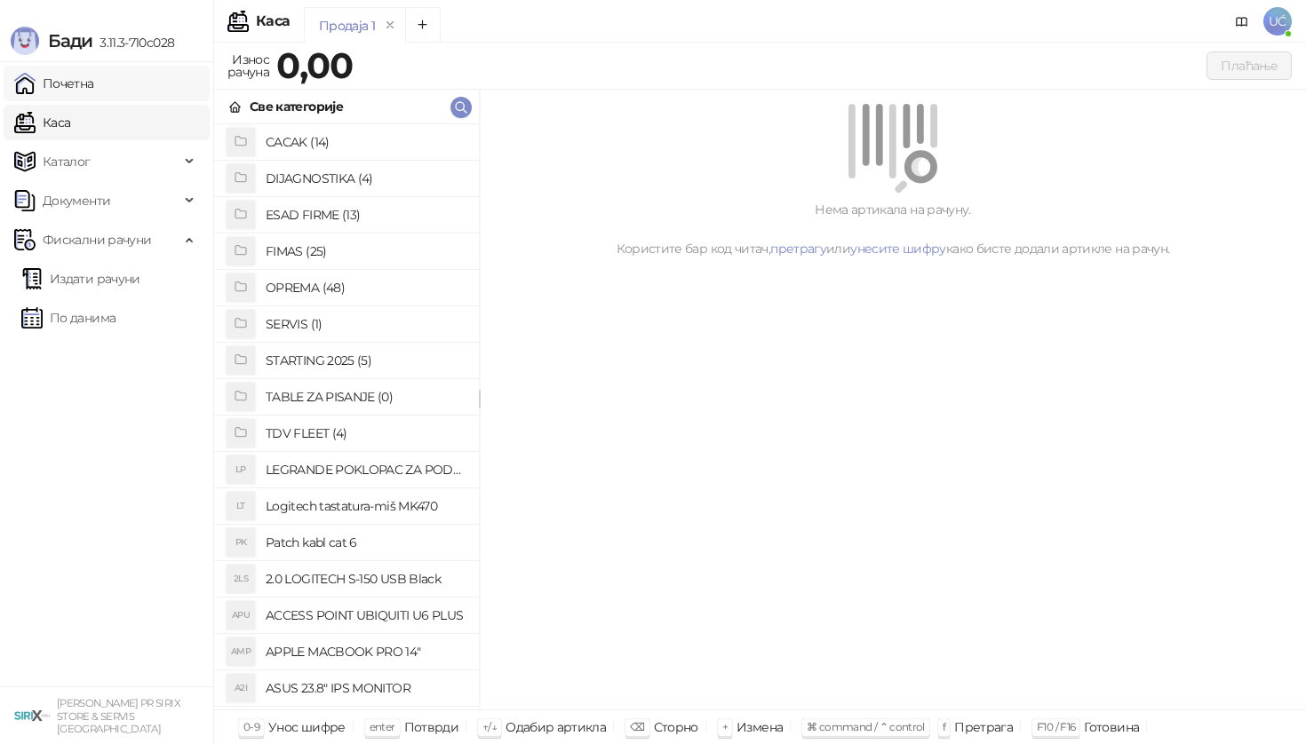
click at [86, 81] on link "Почетна" at bounding box center [54, 84] width 80 height 36
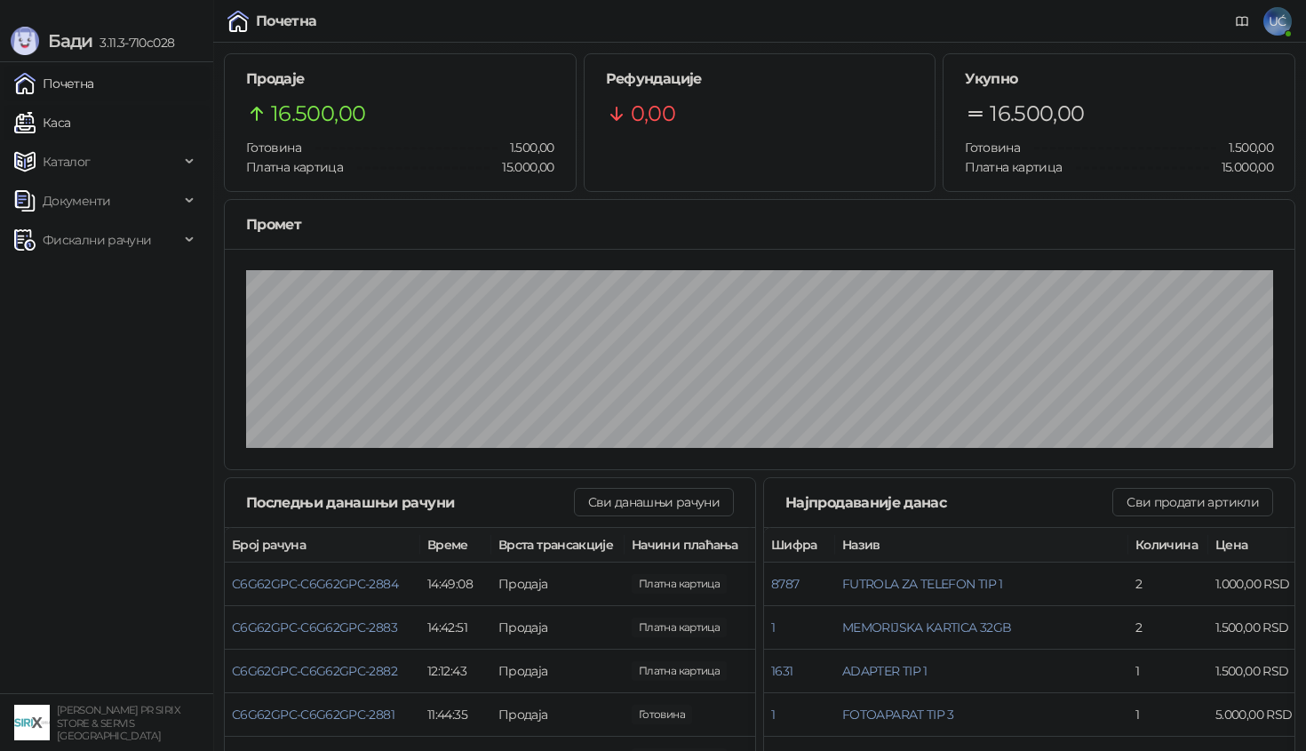
click at [70, 113] on link "Каса" at bounding box center [42, 123] width 56 height 36
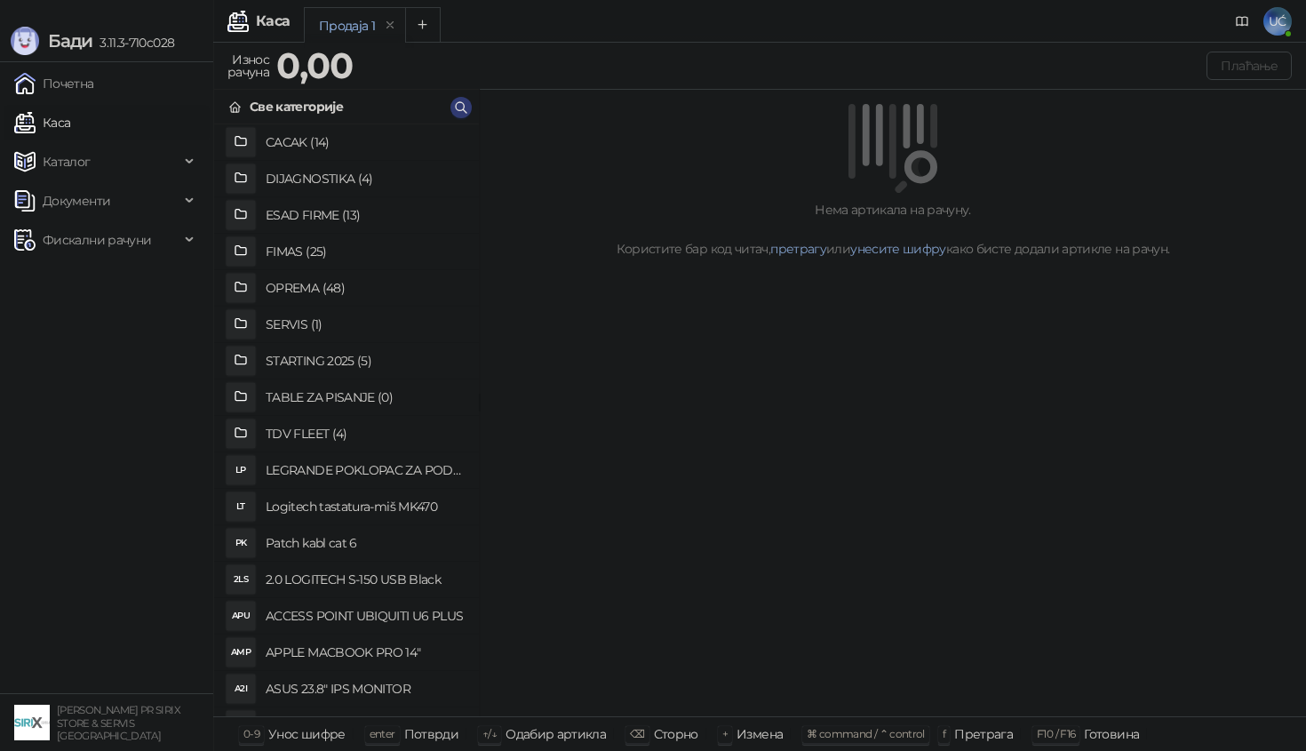
click at [309, 283] on h4 "OPREMA (48)" at bounding box center [365, 288] width 199 height 28
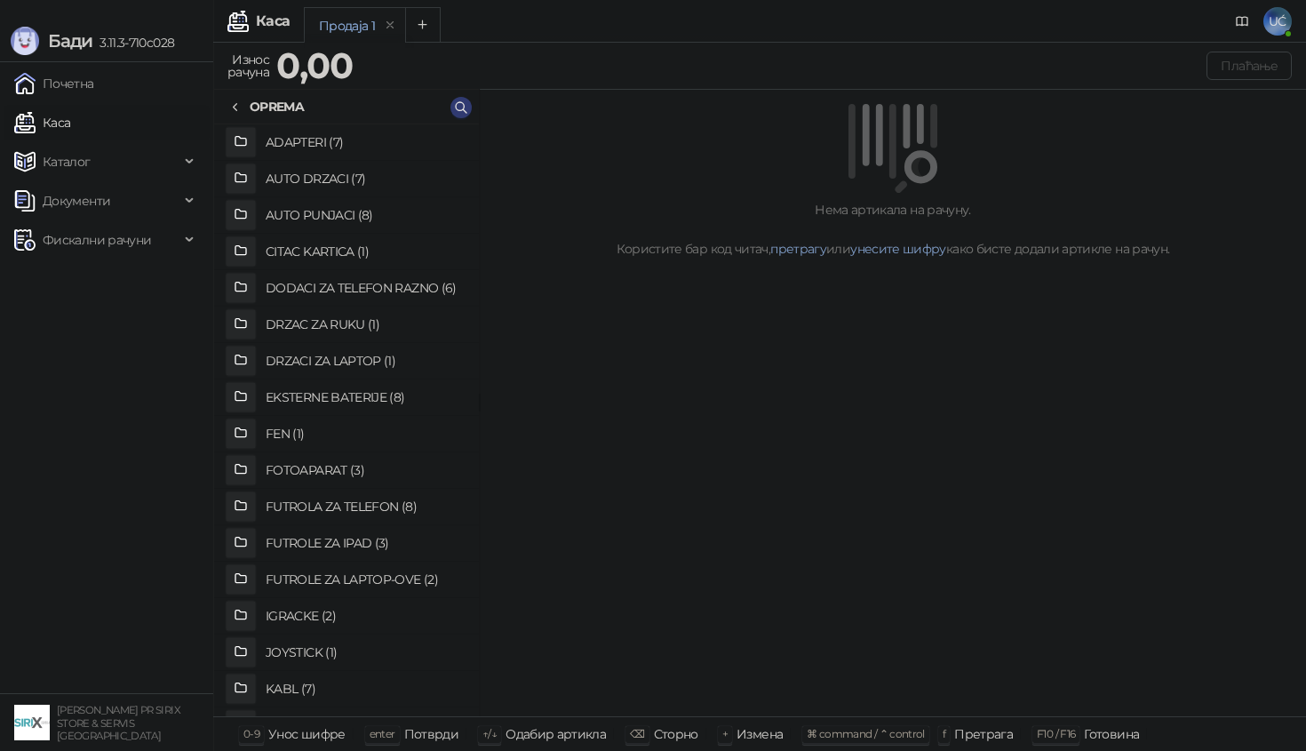
click at [330, 144] on h4 "ADAPTERI (7)" at bounding box center [365, 142] width 199 height 28
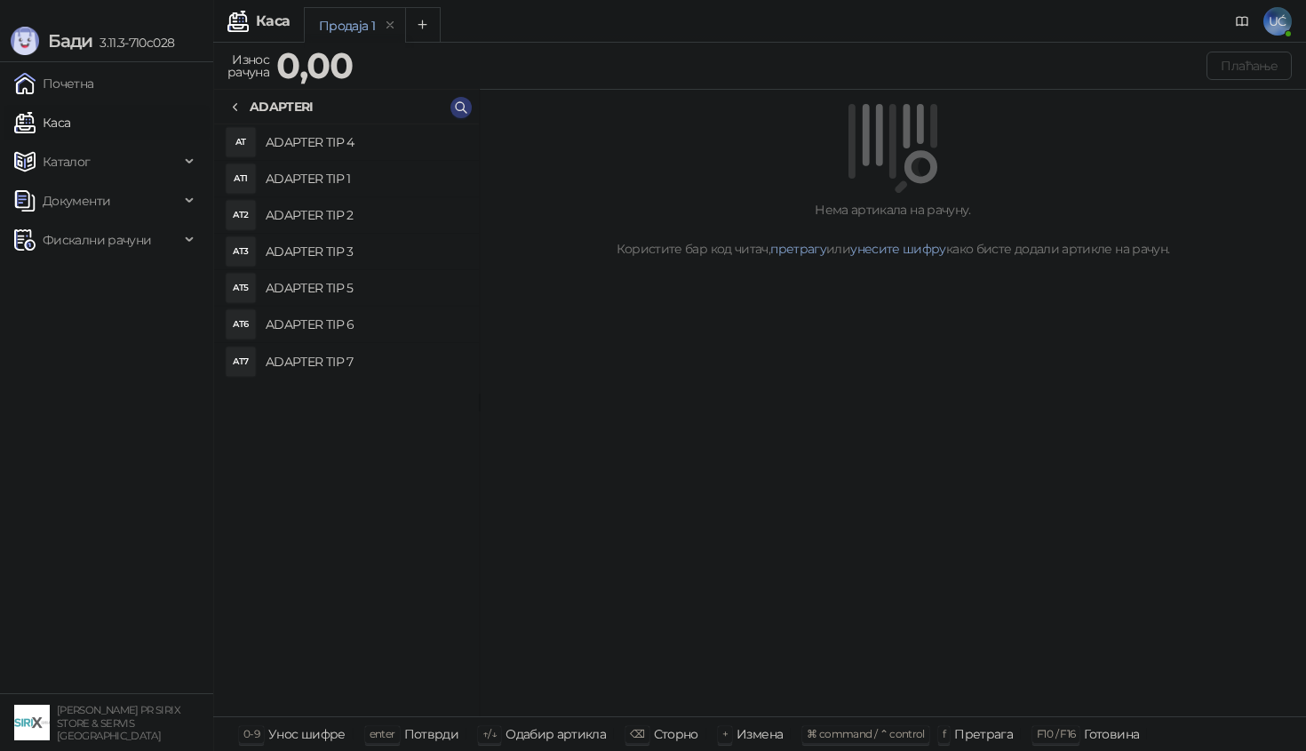
click at [341, 179] on h4 "ADAPTER TIP 1" at bounding box center [365, 178] width 199 height 28
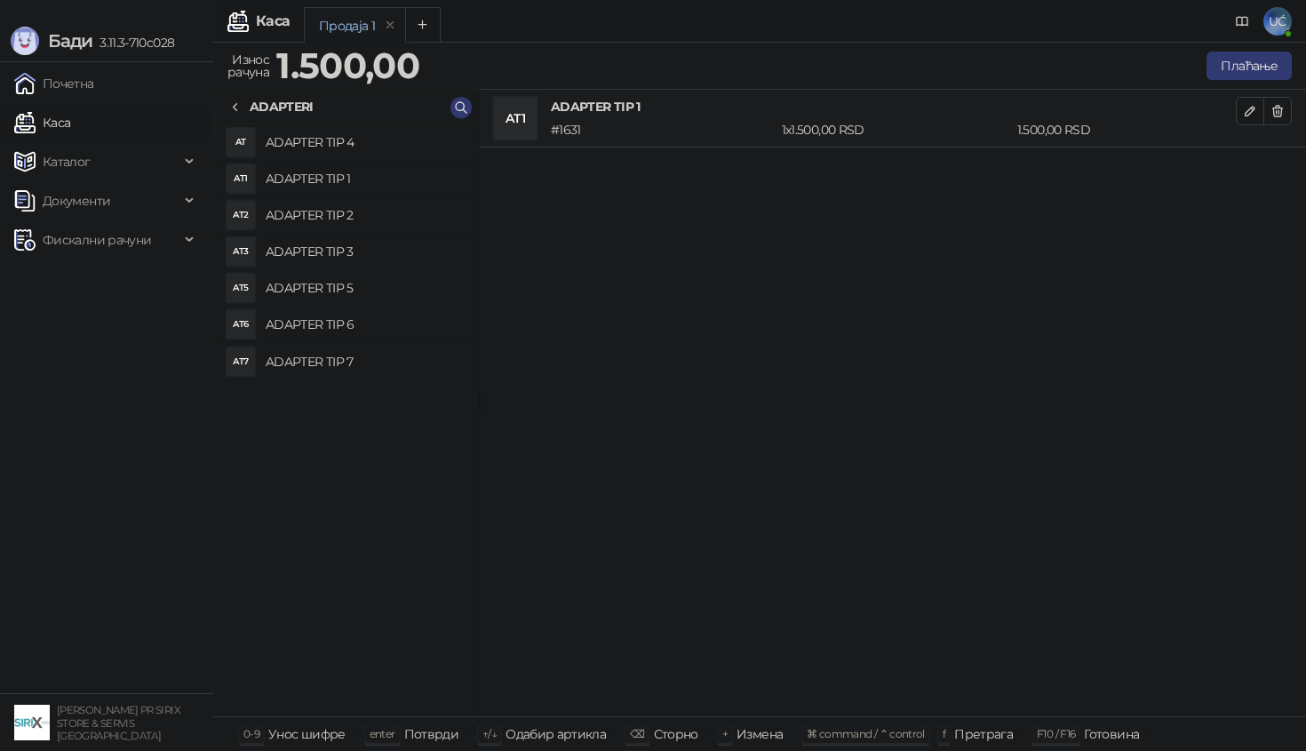
click at [338, 207] on h4 "ADAPTER TIP 2" at bounding box center [365, 215] width 199 height 28
click at [336, 247] on h4 "ADAPTER TIP 3" at bounding box center [365, 251] width 199 height 28
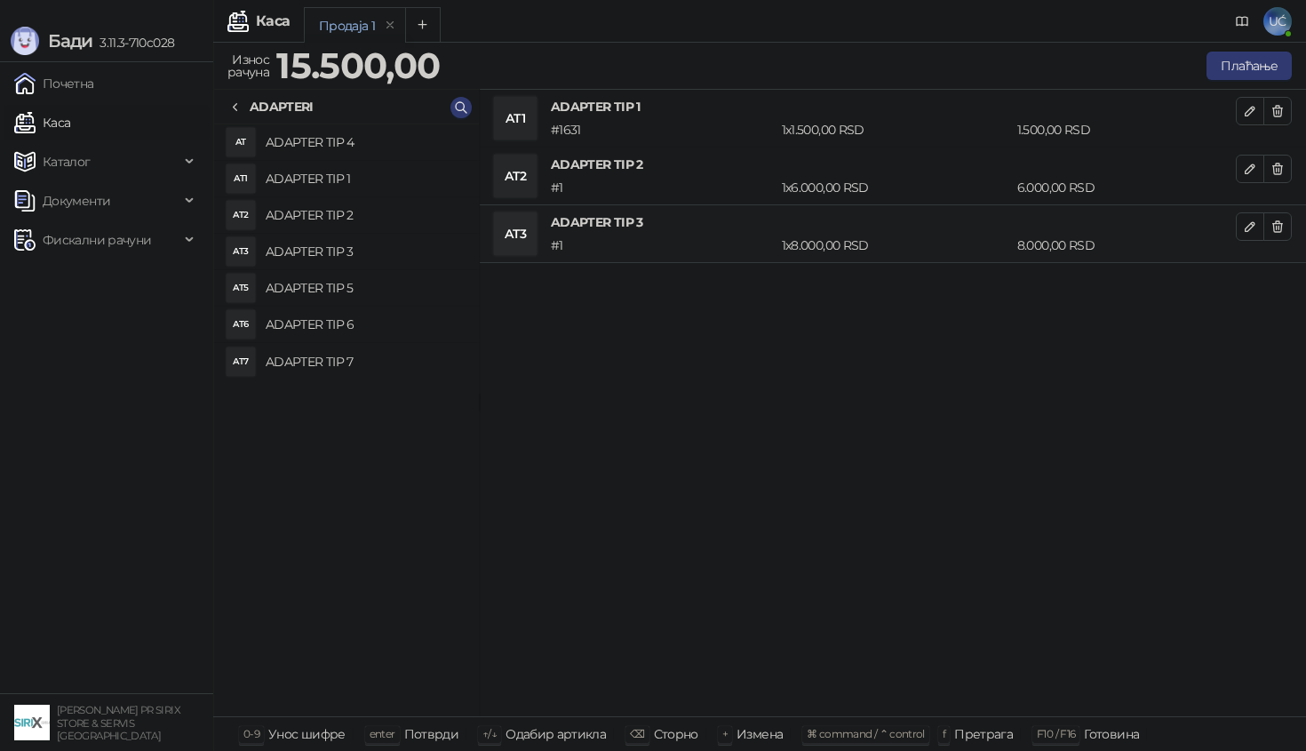
click at [336, 287] on h4 "ADAPTER TIP 5" at bounding box center [365, 288] width 199 height 28
click at [337, 322] on h4 "ADAPTER TIP 6" at bounding box center [365, 324] width 199 height 28
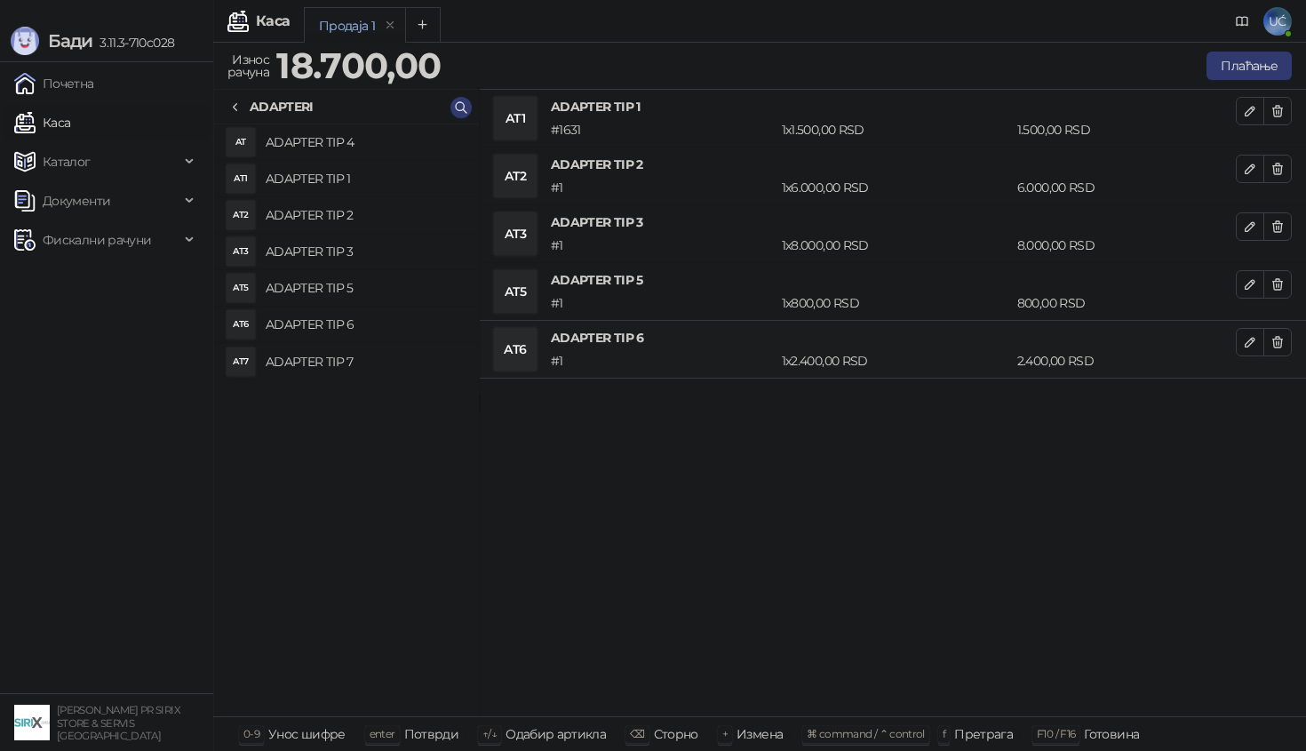
click at [338, 365] on h4 "ADAPTER TIP 7" at bounding box center [365, 361] width 199 height 28
click at [1296, 103] on li "AT1 ADAPTER TIP 1 # 1631 1 x 1.500,00 RSD 1.500,00 RSD" at bounding box center [893, 119] width 826 height 58
click at [1282, 107] on icon "button" at bounding box center [1277, 111] width 14 height 14
click at [1277, 113] on icon "button" at bounding box center [1278, 111] width 10 height 11
click at [1277, 113] on icon "button" at bounding box center [1277, 111] width 14 height 14
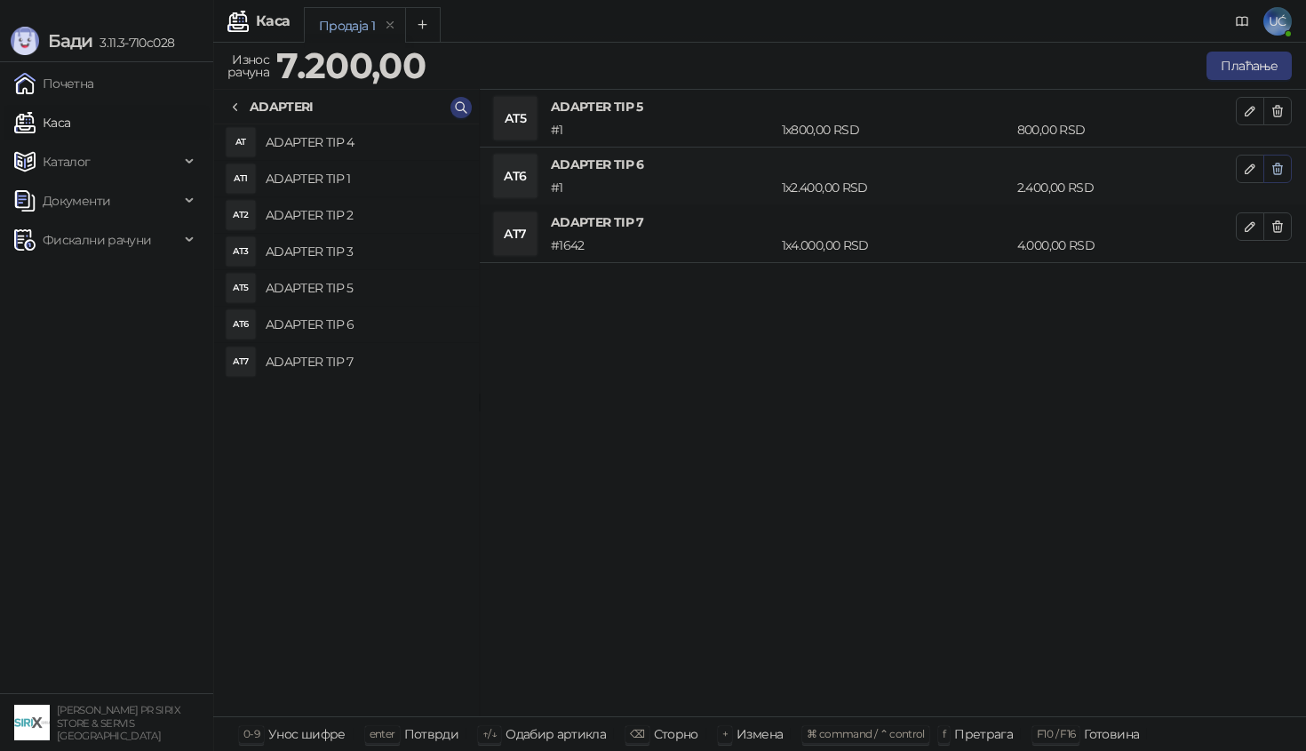
click at [1283, 164] on icon "button" at bounding box center [1277, 169] width 14 height 14
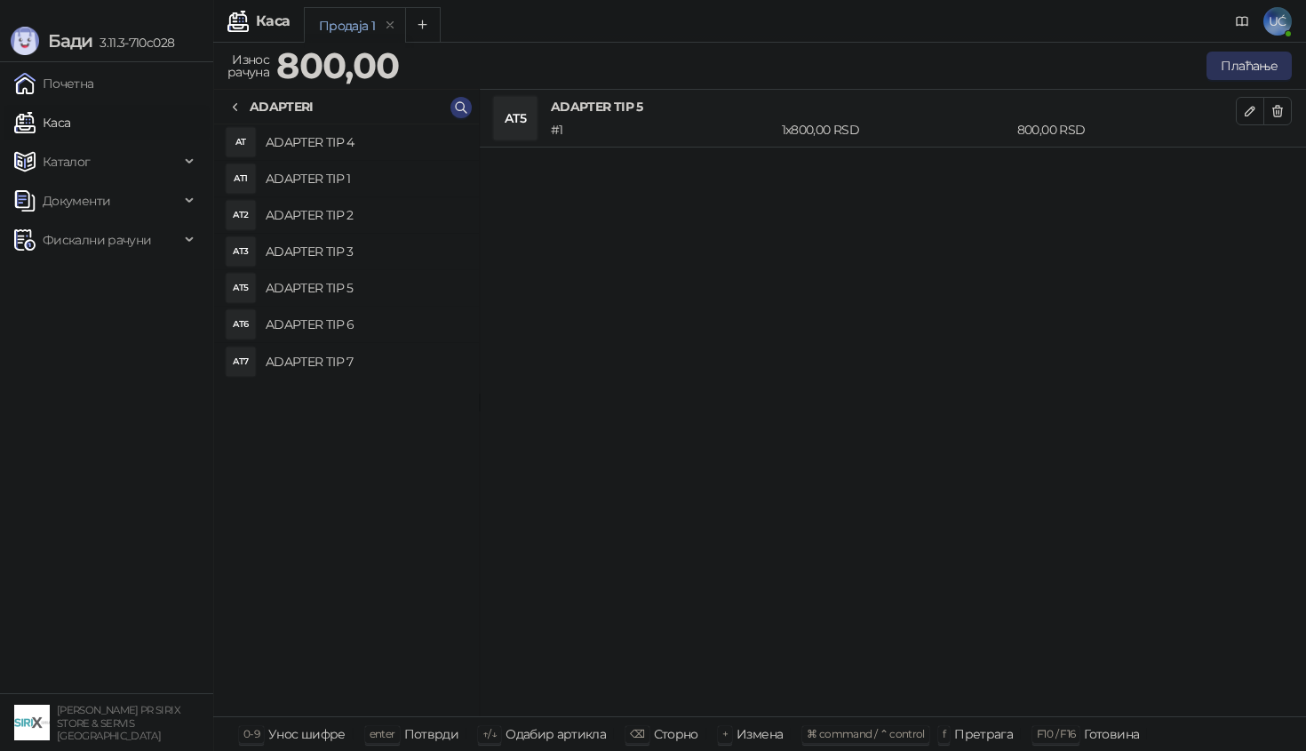
click at [1262, 57] on button "Плаћање" at bounding box center [1248, 66] width 85 height 28
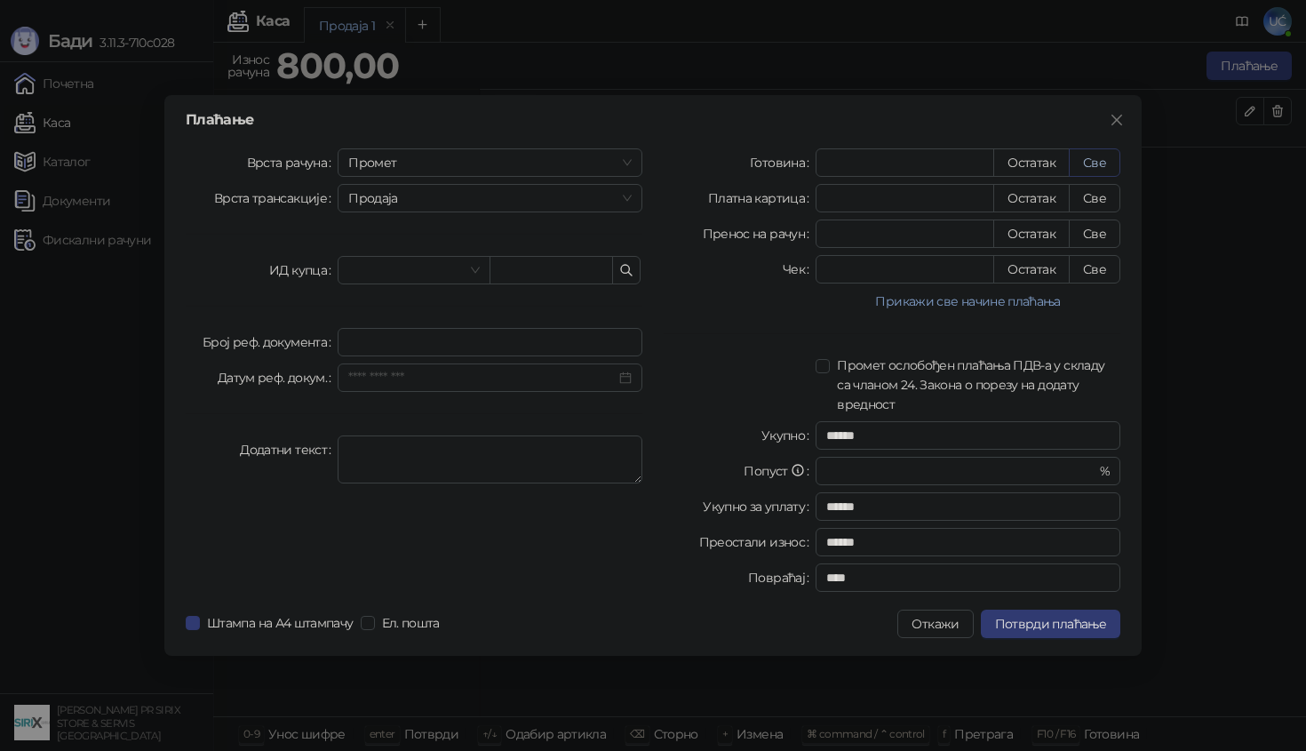
click at [1106, 168] on button "Све" at bounding box center [1095, 162] width 52 height 28
type input "***"
type input "****"
click at [298, 626] on span "Штампа на А4 штампачу" at bounding box center [280, 623] width 161 height 20
click at [1041, 631] on span "Потврди плаћање" at bounding box center [1050, 624] width 111 height 16
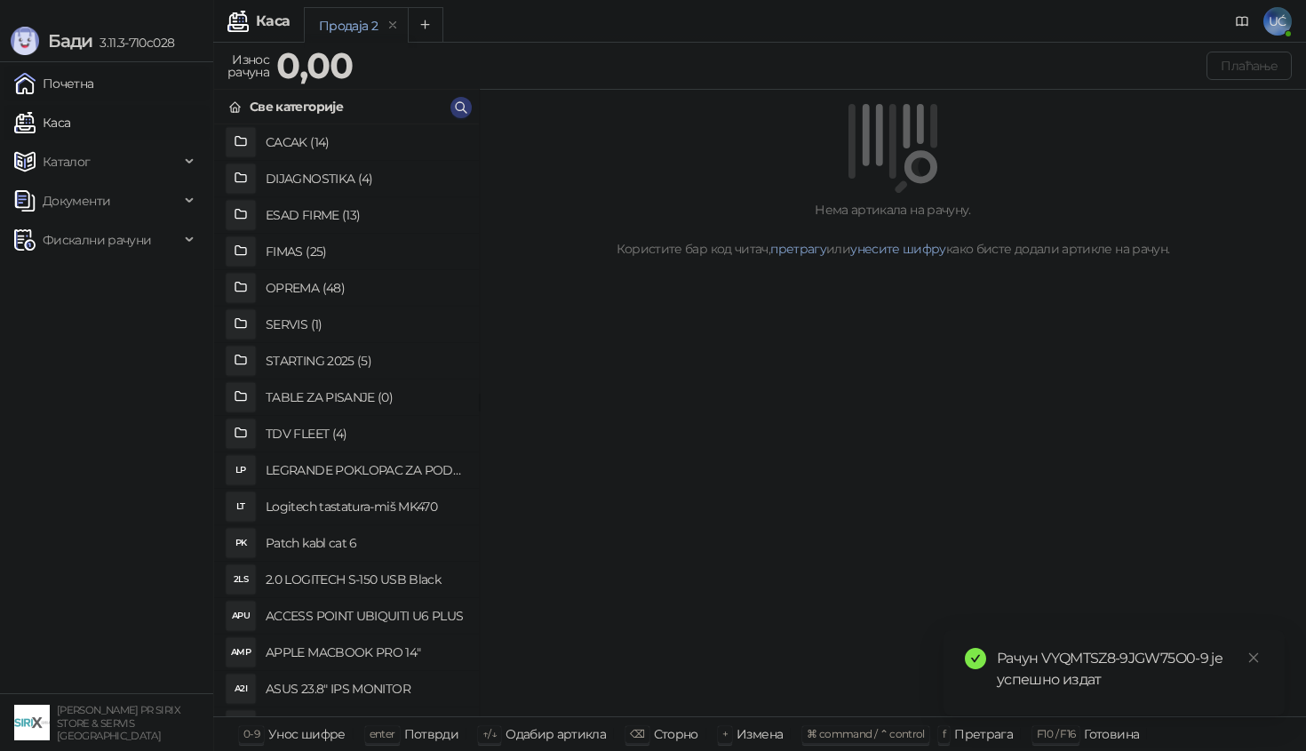
click at [49, 87] on link "Почетна" at bounding box center [54, 84] width 80 height 36
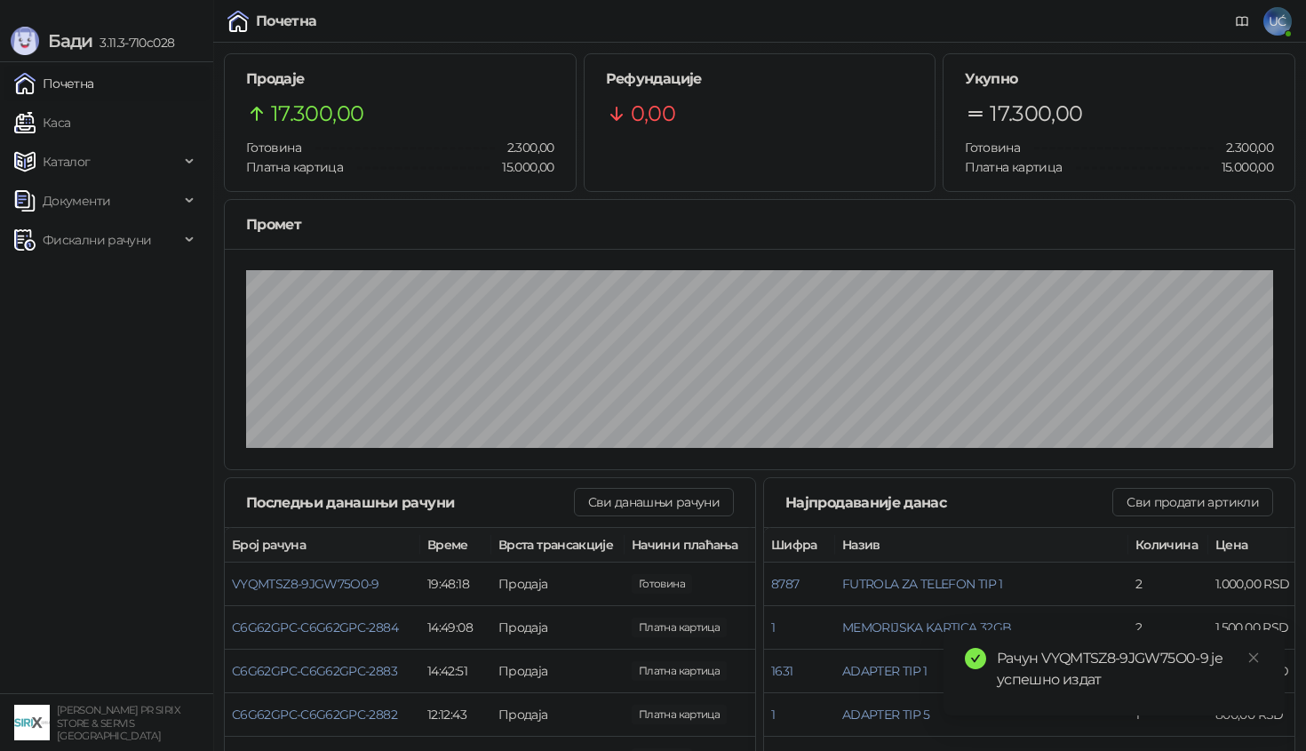
scroll to position [171, 0]
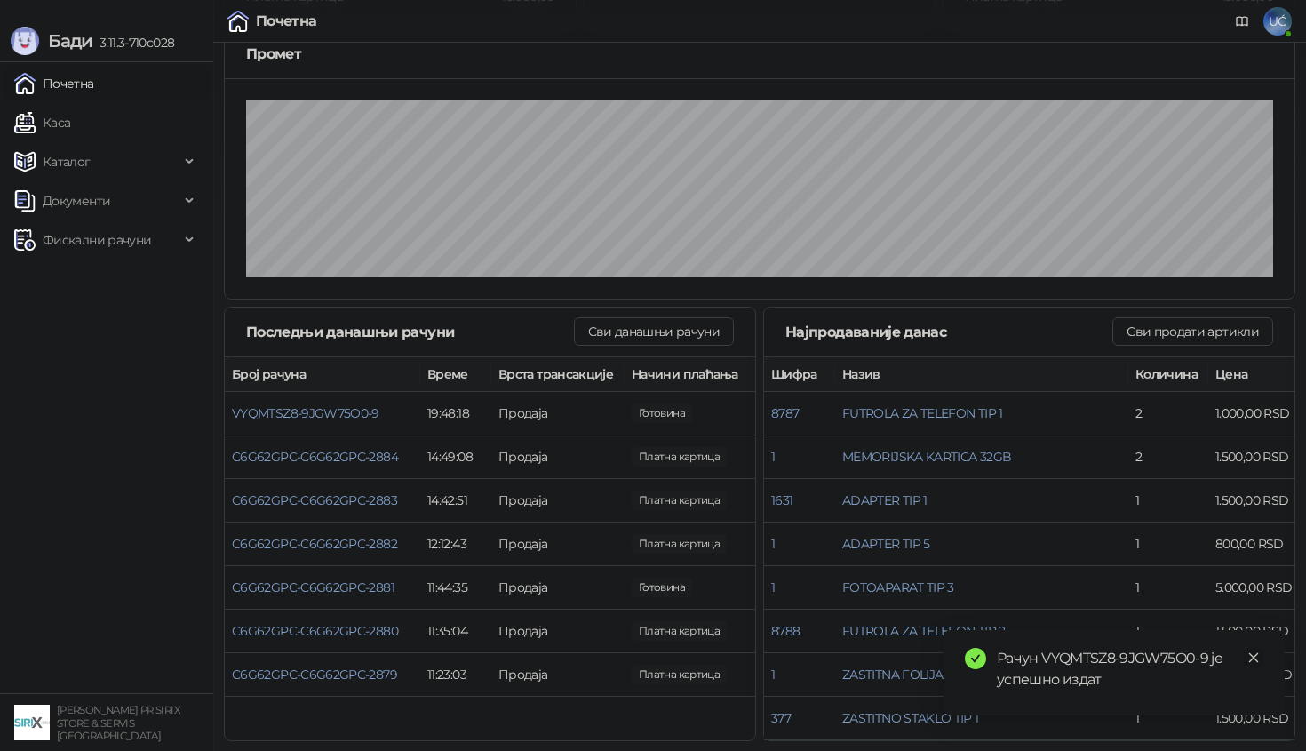
click at [1253, 657] on icon "close" at bounding box center [1254, 658] width 10 height 10
click at [1182, 343] on button "Сви продати артикли" at bounding box center [1192, 331] width 161 height 28
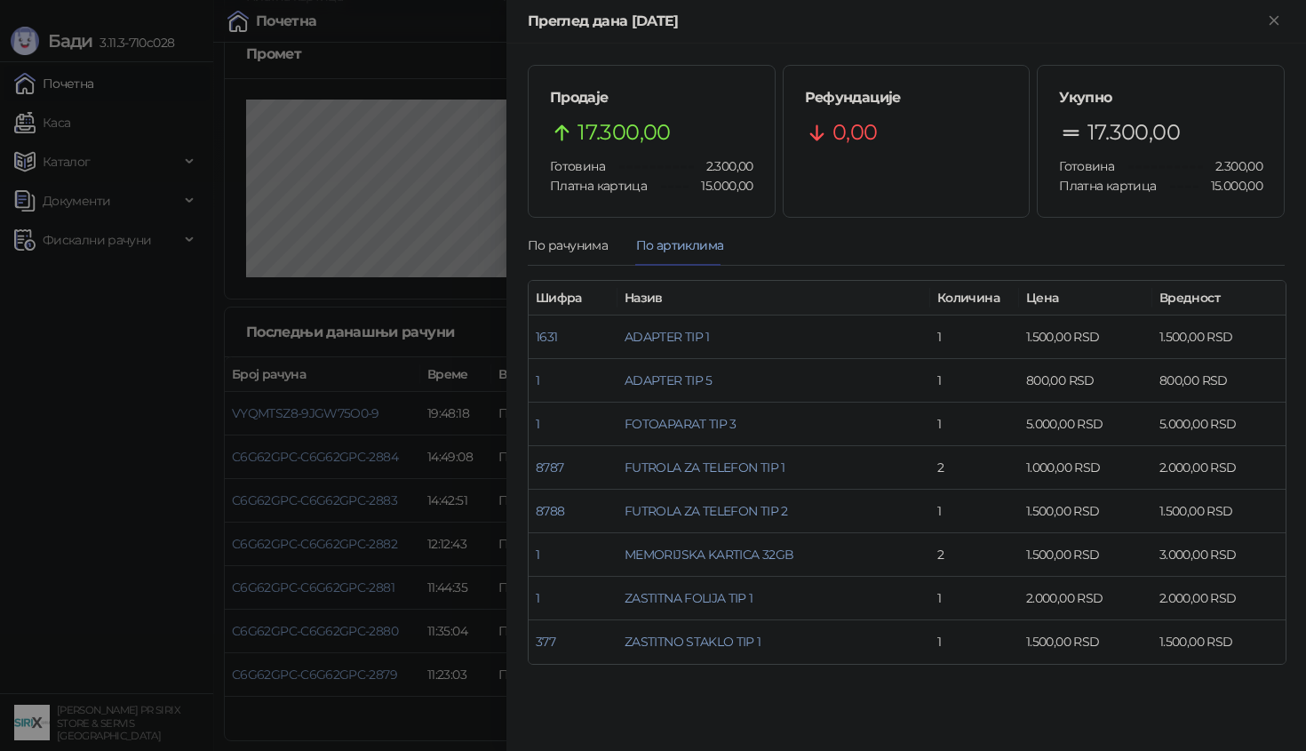
click at [187, 376] on div at bounding box center [653, 375] width 1306 height 751
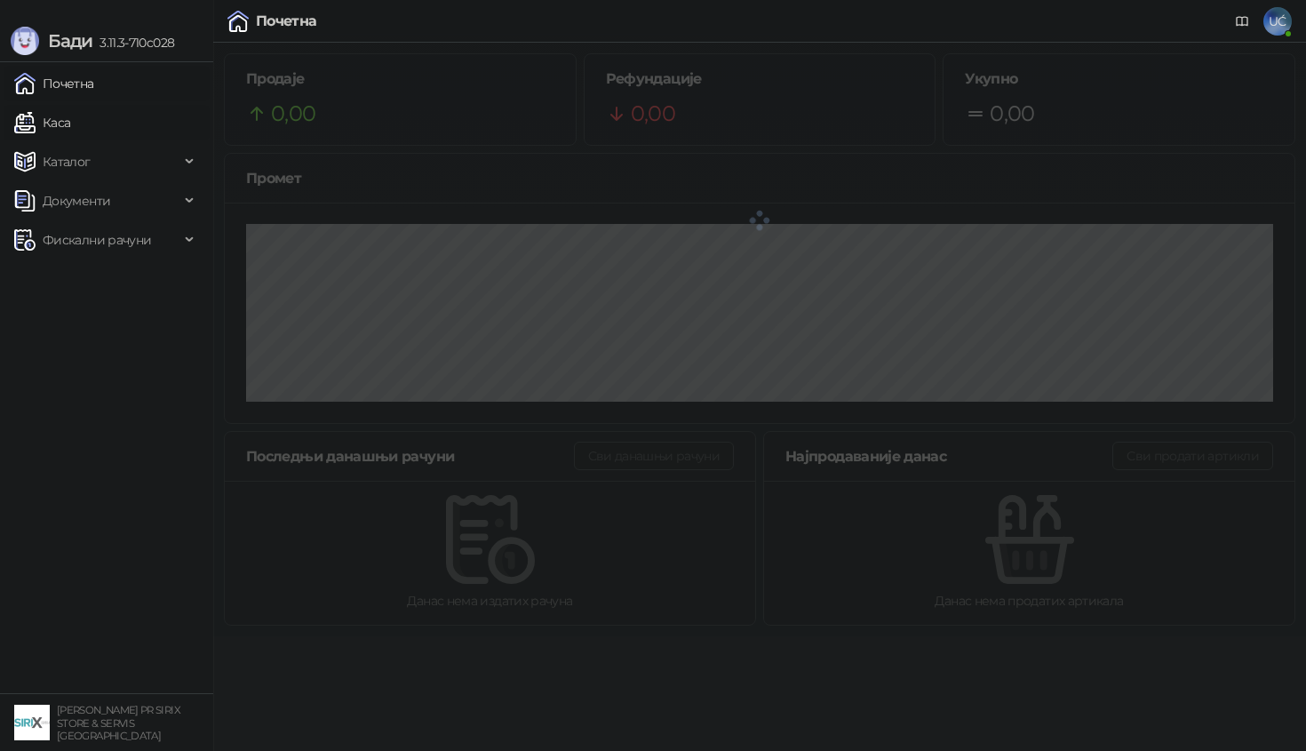
click at [70, 131] on link "Каса" at bounding box center [42, 123] width 56 height 36
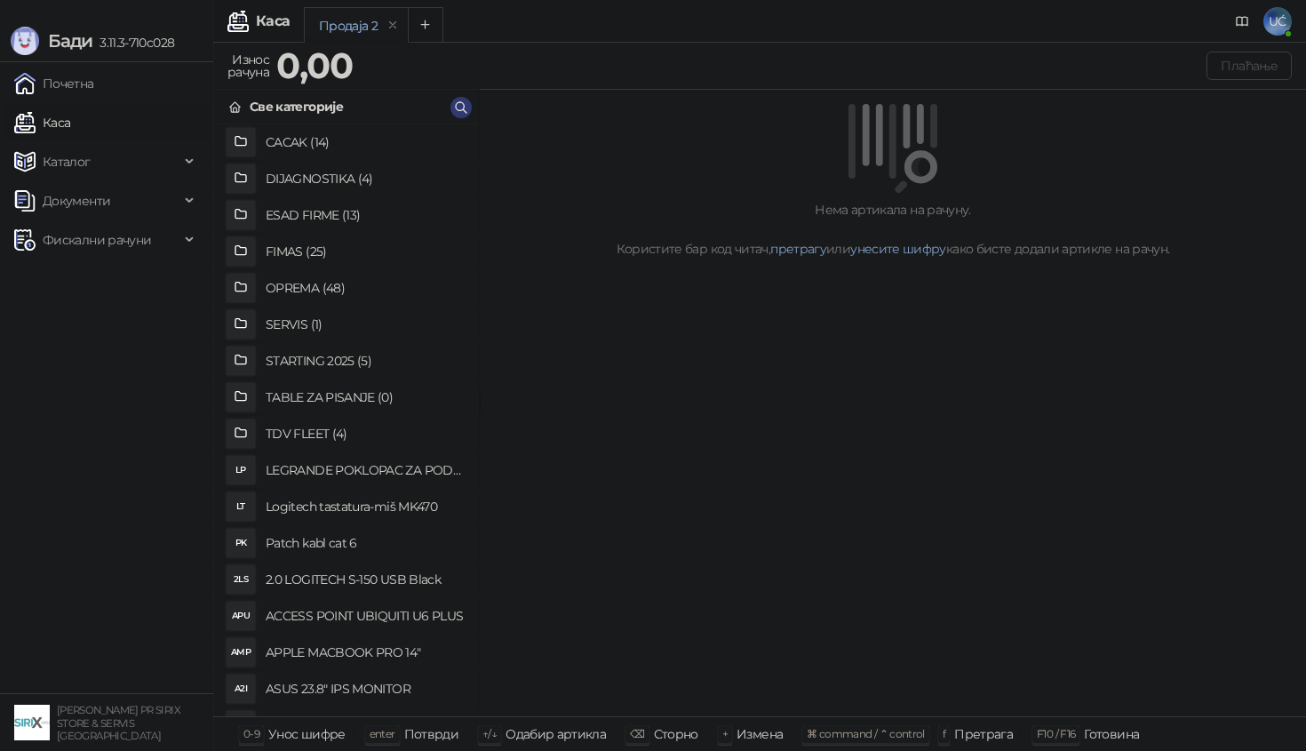
click at [322, 283] on h4 "OPREMA (48)" at bounding box center [365, 288] width 199 height 28
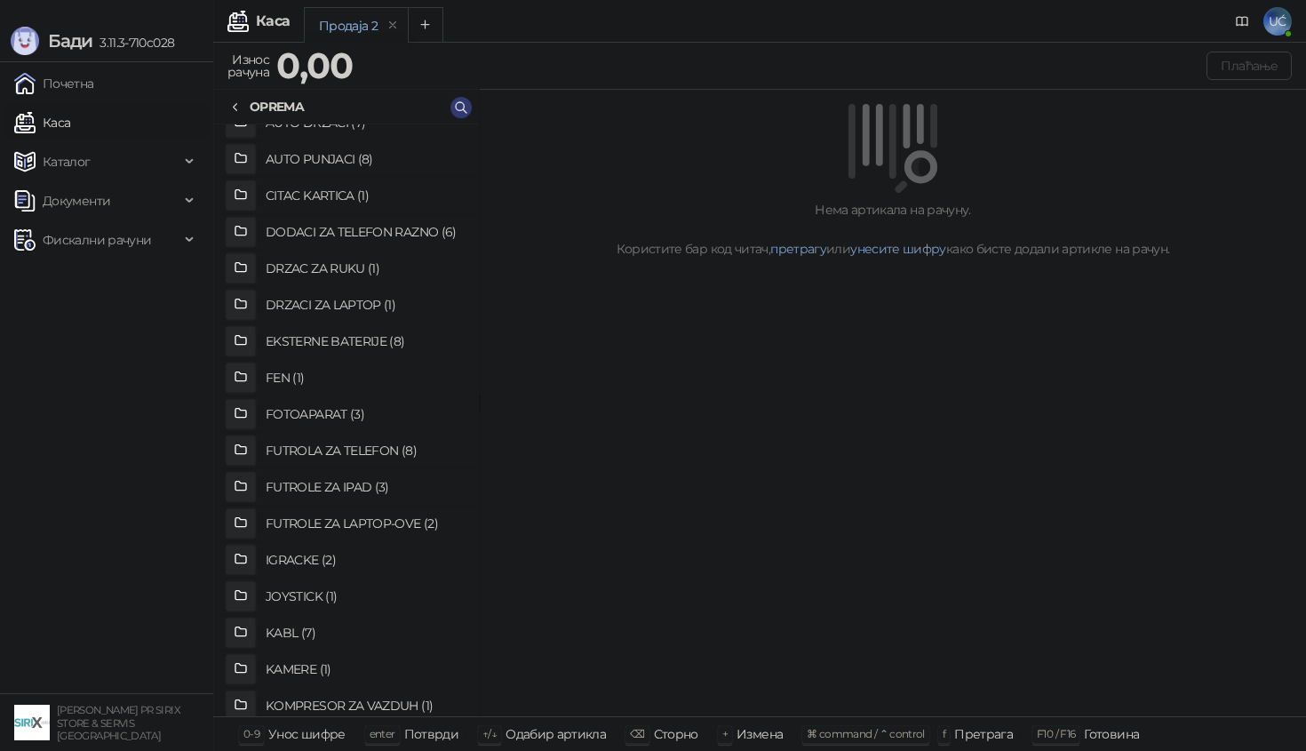
scroll to position [57, 0]
click at [297, 631] on h4 "KABL (7)" at bounding box center [365, 631] width 199 height 28
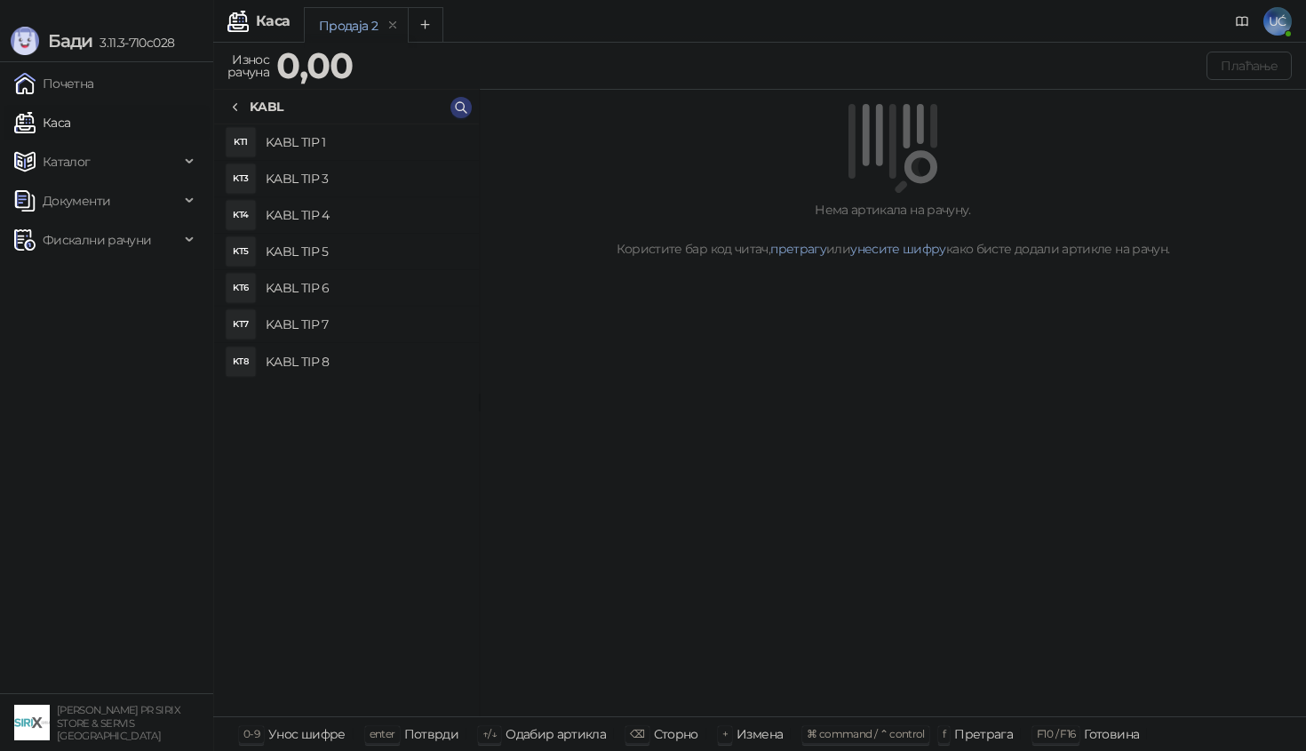
click at [338, 331] on h4 "KABL TIP 7" at bounding box center [365, 324] width 199 height 28
